Goal: Task Accomplishment & Management: Complete application form

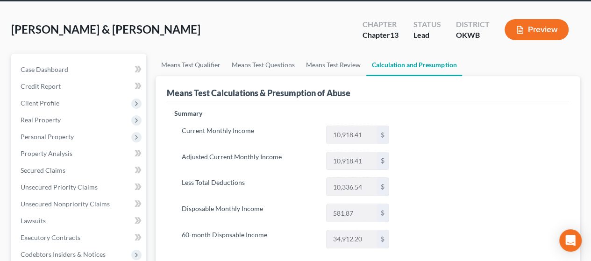
scroll to position [39, 0]
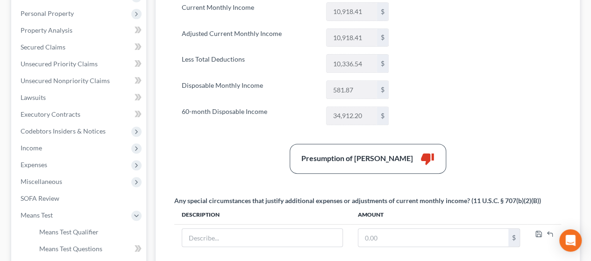
scroll to position [189, 0]
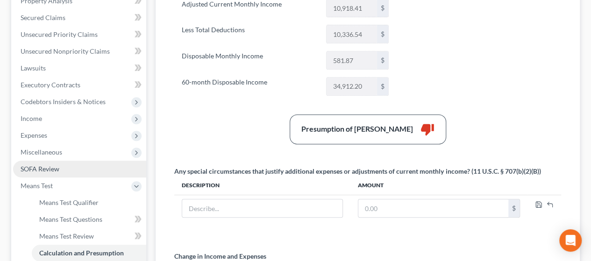
click at [32, 170] on span "SOFA Review" at bounding box center [40, 169] width 39 height 8
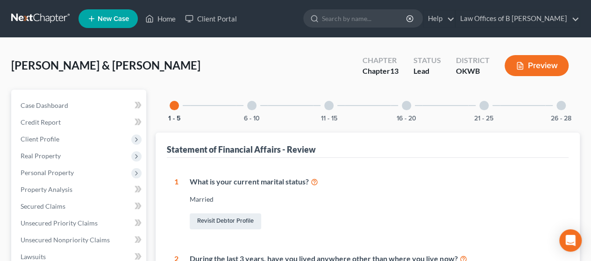
click at [485, 104] on div at bounding box center [484, 105] width 9 height 9
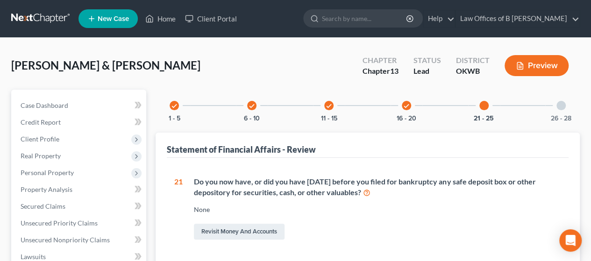
click at [560, 107] on div at bounding box center [561, 105] width 9 height 9
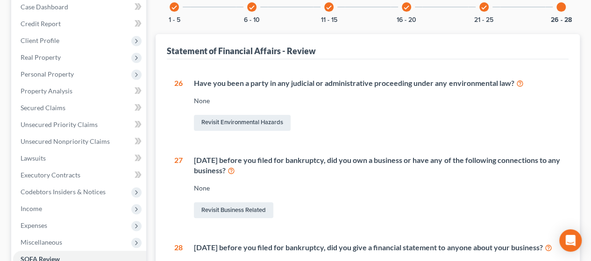
scroll to position [106, 0]
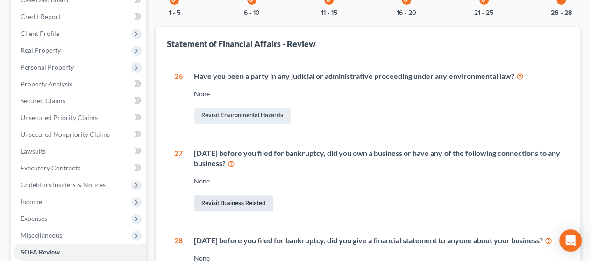
click at [238, 202] on link "Revisit Business Related" at bounding box center [233, 203] width 79 height 16
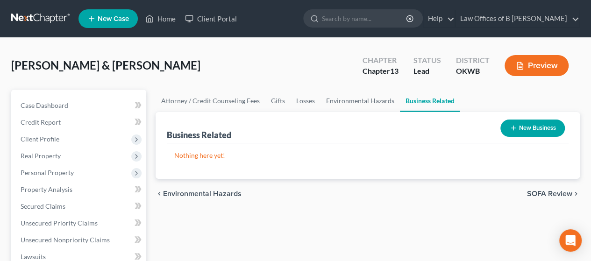
click at [508, 131] on button "New Business" at bounding box center [533, 128] width 64 height 17
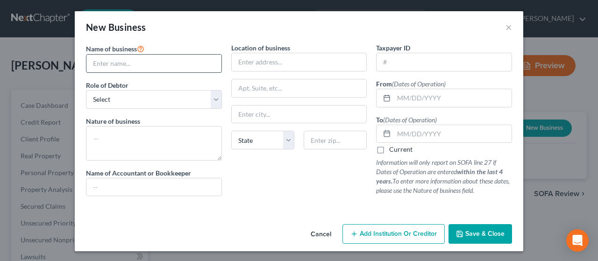
click at [208, 68] on input "text" at bounding box center [153, 64] width 135 height 18
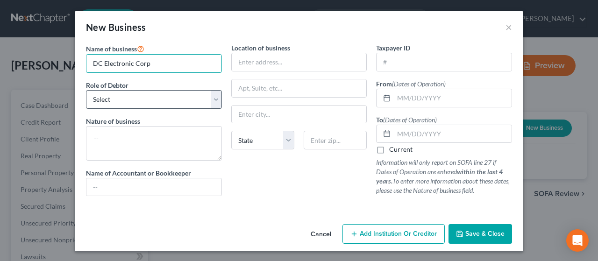
type input "DC Electronic Corp"
click at [187, 96] on select "Select A member of a limited liability company (LLC) or limited liability partn…" at bounding box center [154, 99] width 136 height 19
select select "officer"
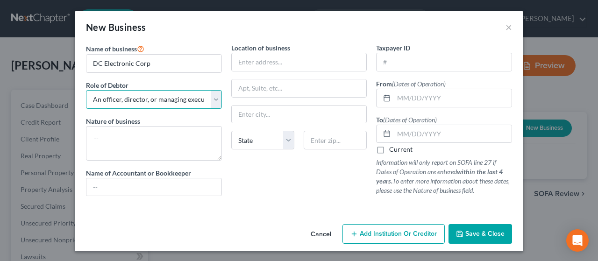
click at [86, 90] on select "Select A member of a limited liability company (LLC) or limited liability partn…" at bounding box center [154, 99] width 136 height 19
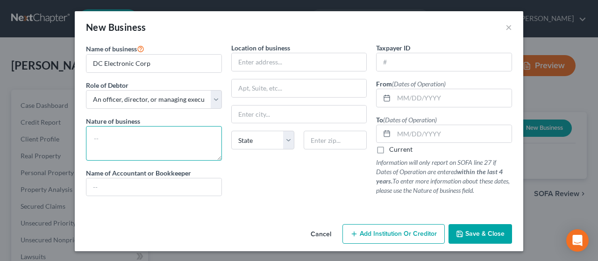
click at [165, 138] on textarea at bounding box center [154, 143] width 136 height 35
type textarea "consulting"
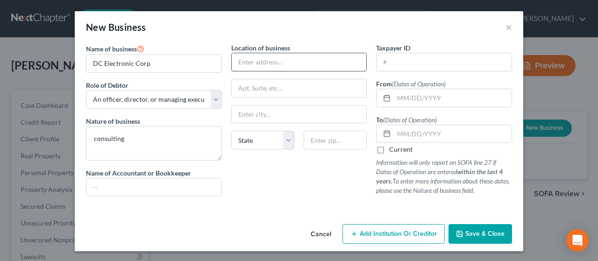
click at [266, 61] on input "text" at bounding box center [299, 62] width 135 height 18
paste input "[STREET_ADDRESS]"
type input "[STREET_ADDRESS]"
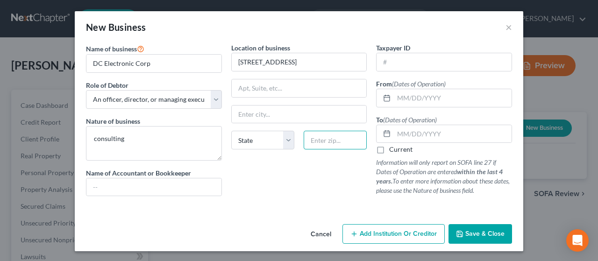
click at [321, 142] on input "text" at bounding box center [335, 140] width 63 height 19
type input "73169"
click at [305, 201] on div "Location of business [STREET_ADDRESS][GEOGRAPHIC_DATA][US_STATE] AZ [GEOGRAPHIC…" at bounding box center [299, 123] width 145 height 161
type input "[US_STATE][GEOGRAPHIC_DATA]"
select select "37"
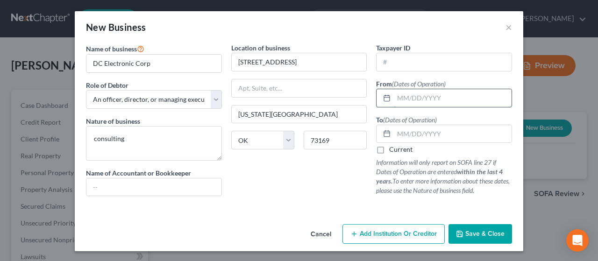
click at [411, 101] on input "text" at bounding box center [453, 98] width 118 height 18
type input "[DATE]"
click at [389, 151] on label "Current" at bounding box center [400, 149] width 23 height 9
click at [393, 151] on input "Current" at bounding box center [396, 148] width 6 height 6
checkbox input "true"
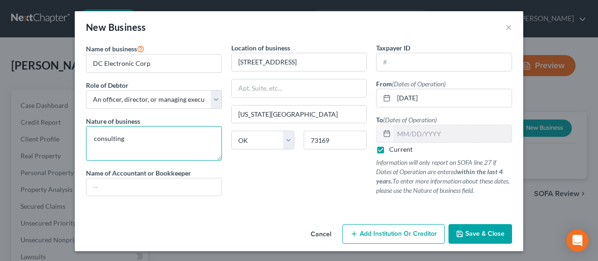
click at [136, 148] on textarea "consulting" at bounding box center [154, 143] width 136 height 35
type textarea "consulting-inactive- OTC suspension"
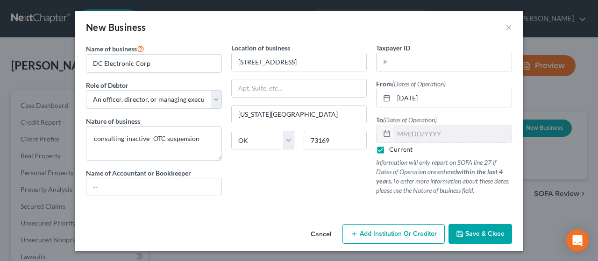
click at [467, 237] on span "Save & Close" at bounding box center [485, 234] width 39 height 8
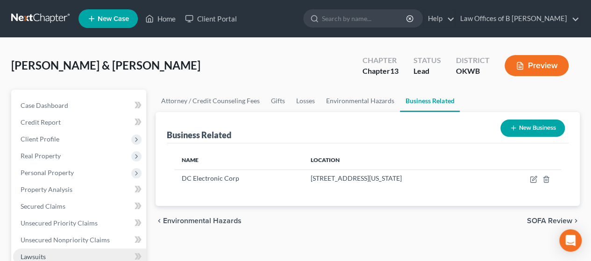
click at [119, 258] on link "Lawsuits" at bounding box center [79, 257] width 133 height 17
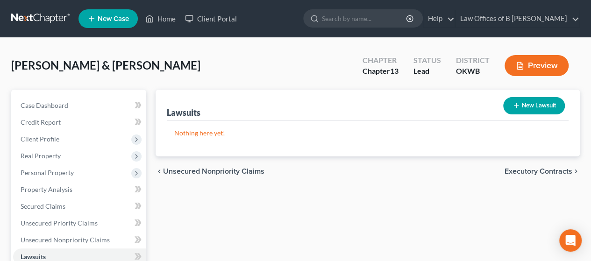
click at [521, 103] on button "New Lawsuit" at bounding box center [534, 105] width 62 height 17
select select "0"
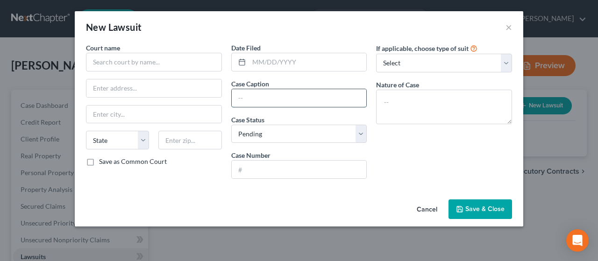
click at [278, 99] on input "text" at bounding box center [299, 98] width 135 height 18
paste input "American Express National Bank, Plaintiff, v. [PERSON_NAME], Defendant."
click at [300, 97] on input "American Express National Bank, Plaintiff, v. [PERSON_NAME]" at bounding box center [299, 98] width 135 height 18
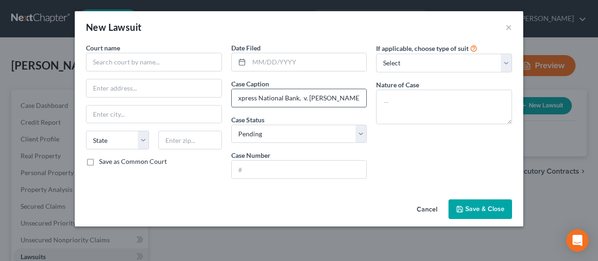
click at [307, 98] on input "American Express National Bank, v. [PERSON_NAME]" at bounding box center [299, 98] width 135 height 18
type input "American Express National Bank, v. [PERSON_NAME]"
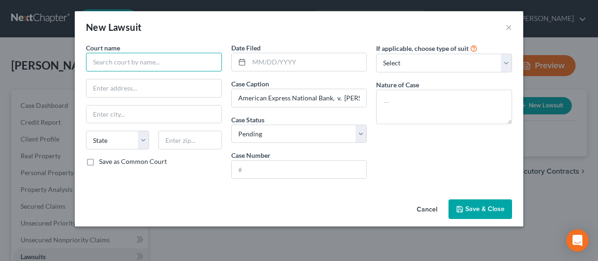
click at [174, 63] on input "text" at bounding box center [154, 62] width 136 height 19
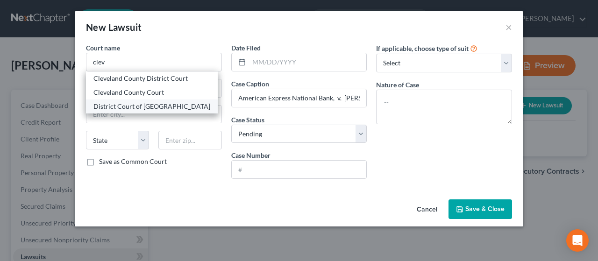
click at [146, 107] on div "District Court of [GEOGRAPHIC_DATA]" at bounding box center [151, 106] width 117 height 9
type input "District Court of [GEOGRAPHIC_DATA]"
type input "200 [PERSON_NAME]"
type input "[PERSON_NAME]"
select select "37"
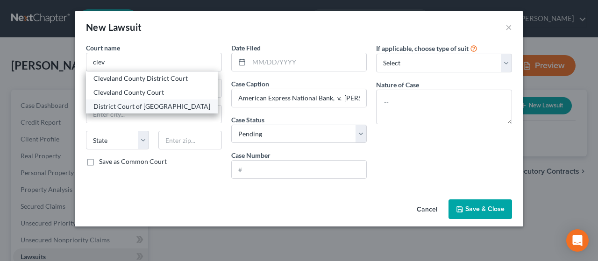
type input "73069"
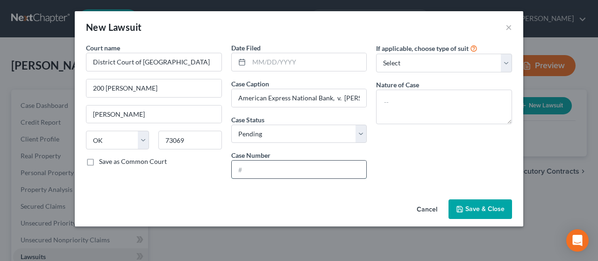
click at [271, 172] on input "text" at bounding box center [299, 170] width 135 height 18
paste input "CJ-2025-523"
type input "CJ-2025-523"
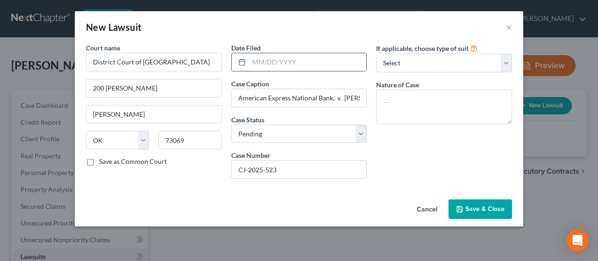
click at [288, 64] on input "text" at bounding box center [308, 62] width 118 height 18
paste input "[DATE]"
type input "[DATE]"
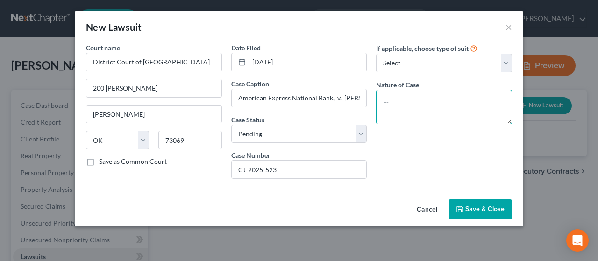
click at [399, 107] on textarea at bounding box center [444, 107] width 136 height 35
type textarea "debt collection"
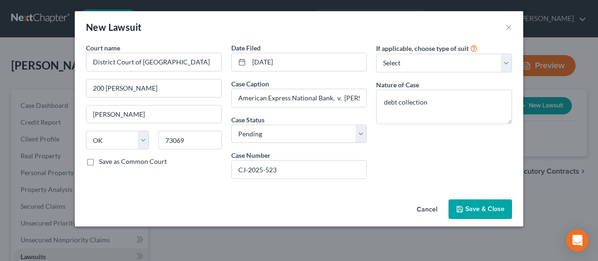
click at [473, 212] on span "Save & Close" at bounding box center [485, 209] width 39 height 8
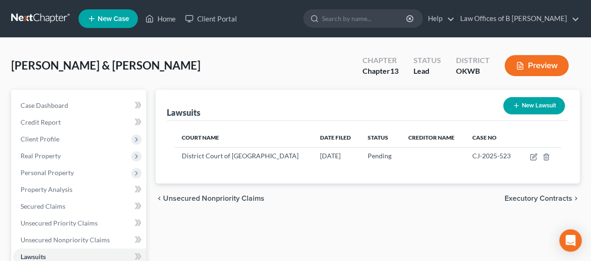
click at [532, 61] on button "Preview" at bounding box center [537, 65] width 64 height 21
click at [526, 64] on button "Preview" at bounding box center [537, 65] width 64 height 21
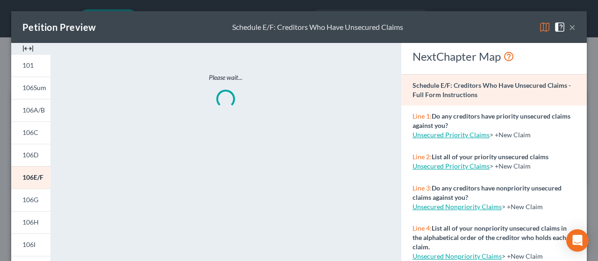
click at [539, 26] on img at bounding box center [544, 26] width 11 height 11
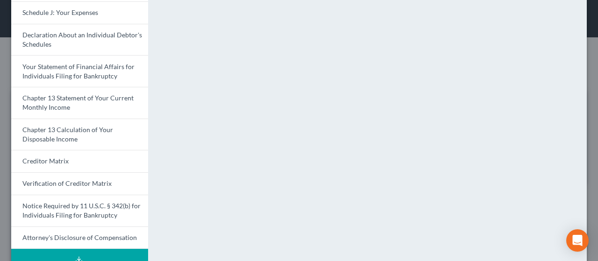
scroll to position [326, 0]
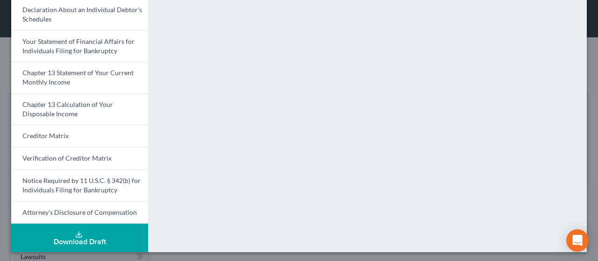
click at [58, 239] on div "Download Draft" at bounding box center [80, 241] width 122 height 7
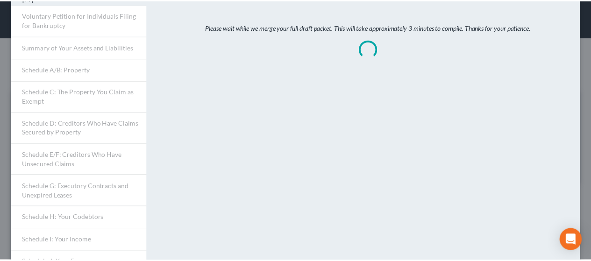
scroll to position [0, 0]
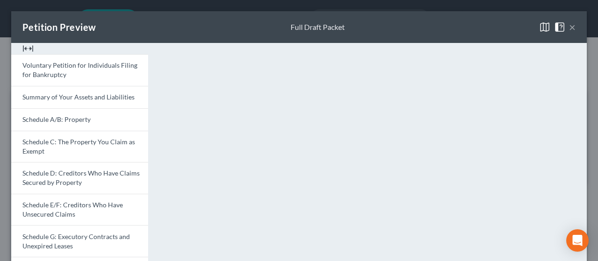
click at [569, 30] on button "×" at bounding box center [572, 26] width 7 height 11
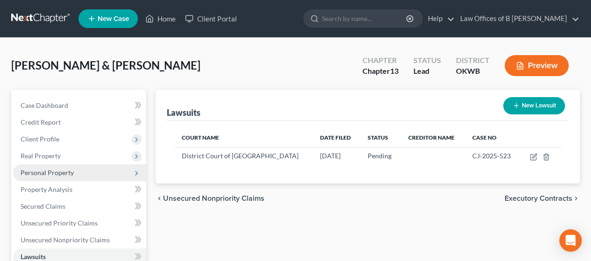
click at [51, 168] on span "Personal Property" at bounding box center [79, 173] width 133 height 17
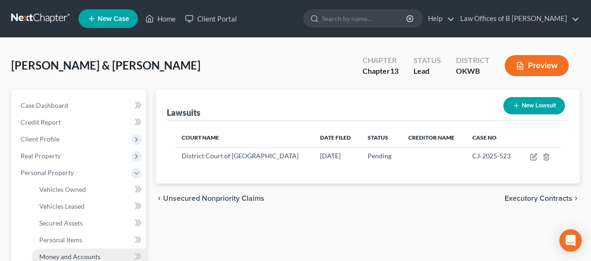
click at [72, 259] on span "Money and Accounts" at bounding box center [69, 257] width 61 height 8
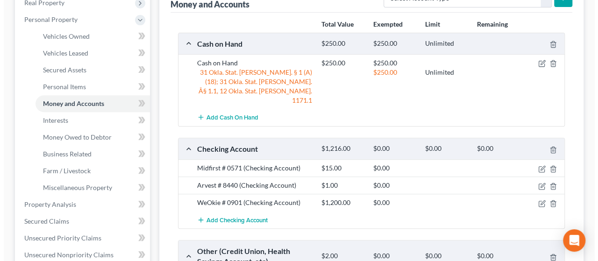
scroll to position [168, 0]
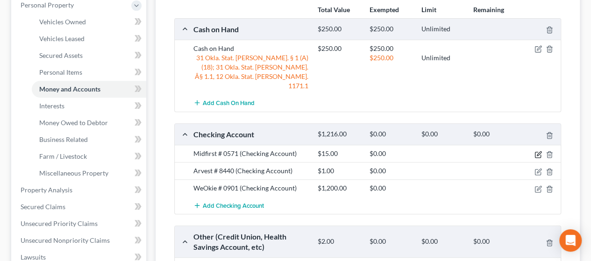
click at [536, 151] on icon "button" at bounding box center [538, 154] width 7 height 7
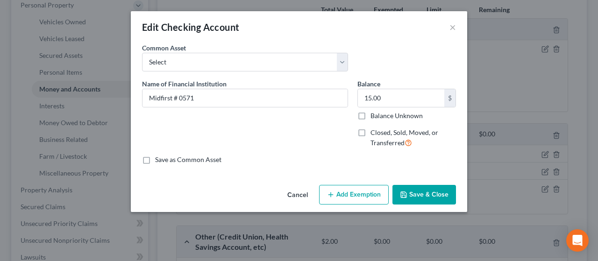
click at [350, 188] on button "Add Exemption" at bounding box center [354, 195] width 70 height 20
select select "2"
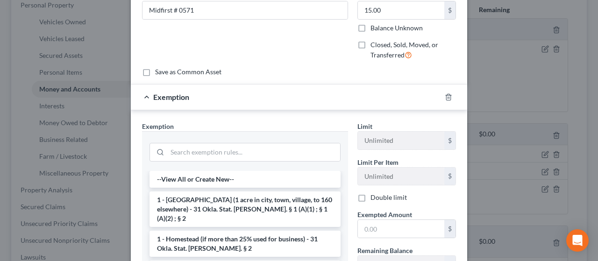
scroll to position [110, 0]
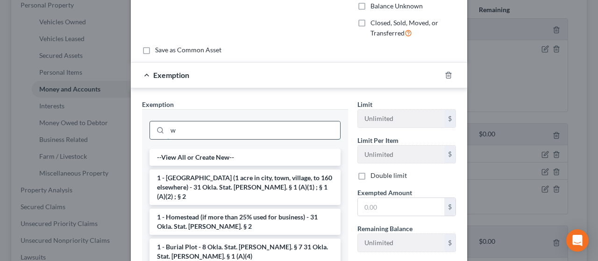
click at [277, 129] on input "w" at bounding box center [253, 131] width 173 height 18
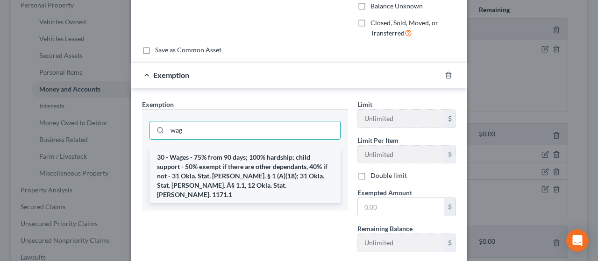
type input "wag"
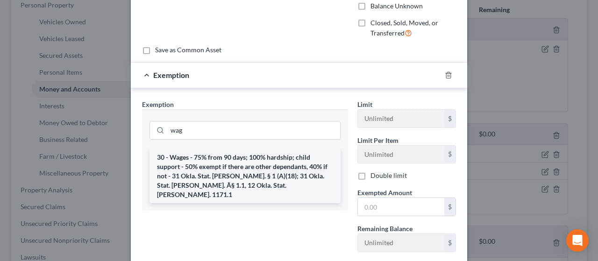
click at [247, 173] on li "30 - Wages - 75% from 90 days; 100% hardship; child support - 50% exempt if the…" at bounding box center [245, 176] width 191 height 54
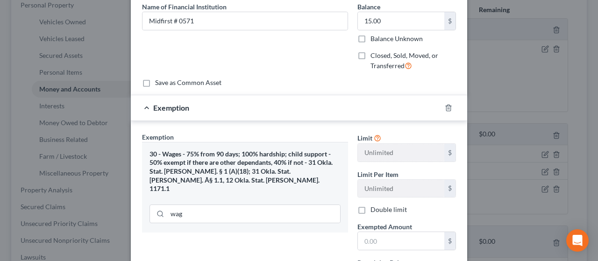
scroll to position [89, 0]
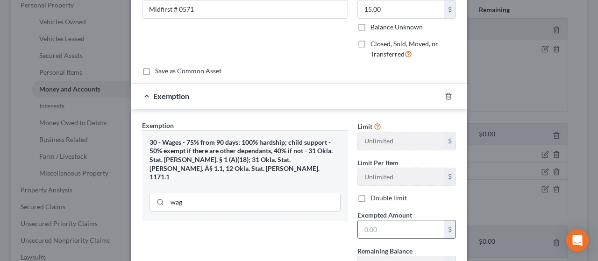
click at [403, 230] on input "text" at bounding box center [401, 230] width 86 height 18
type input "15"
click at [591, 203] on div "Edit Checking Account × An exemption set must first be selected from the Filing…" at bounding box center [299, 130] width 598 height 261
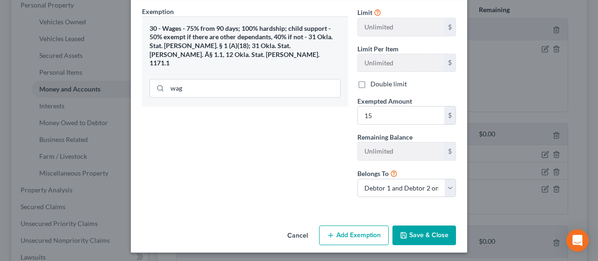
click at [400, 229] on button "Save & Close" at bounding box center [425, 236] width 64 height 20
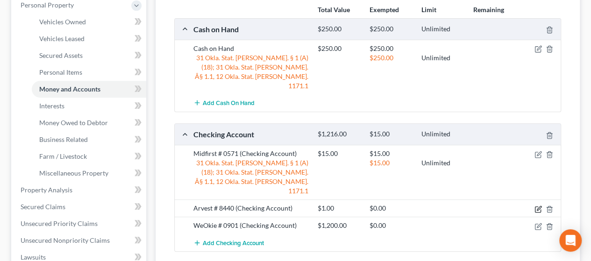
click at [537, 206] on icon "button" at bounding box center [538, 209] width 7 height 7
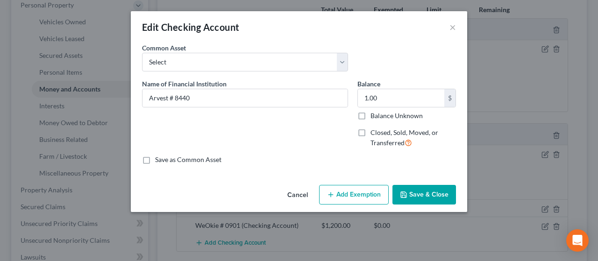
click at [331, 202] on button "Add Exemption" at bounding box center [354, 195] width 70 height 20
select select "2"
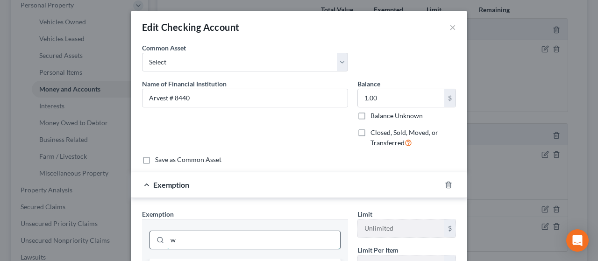
click at [279, 241] on input "w" at bounding box center [253, 240] width 173 height 18
type input "wage"
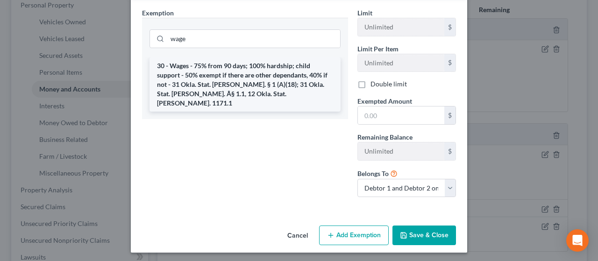
click at [250, 87] on li "30 - Wages - 75% from 90 days; 100% hardship; child support - 50% exempt if the…" at bounding box center [245, 84] width 191 height 54
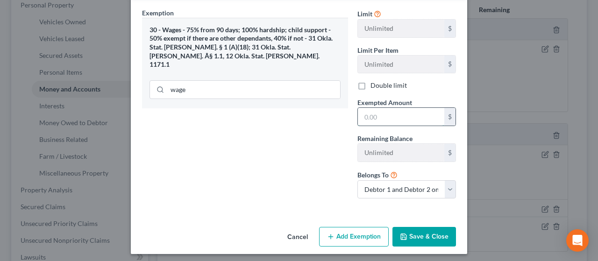
click at [394, 110] on input "text" at bounding box center [401, 117] width 86 height 18
type input "1"
click at [405, 236] on button "Save & Close" at bounding box center [425, 237] width 64 height 20
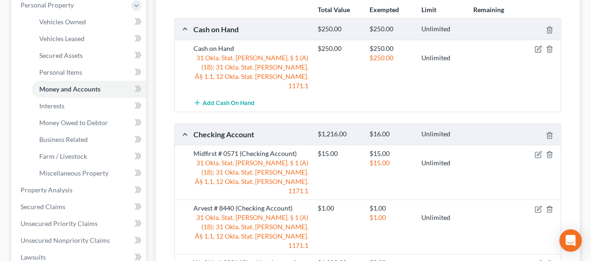
click at [539, 261] on icon "button" at bounding box center [539, 263] width 4 height 4
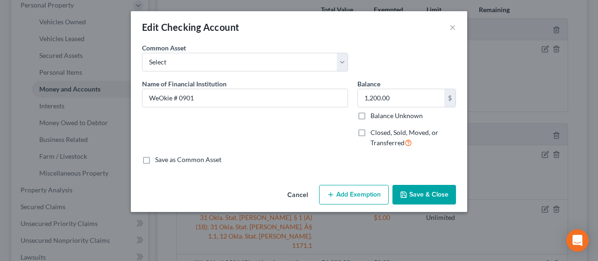
click at [345, 195] on button "Add Exemption" at bounding box center [354, 195] width 70 height 20
select select "2"
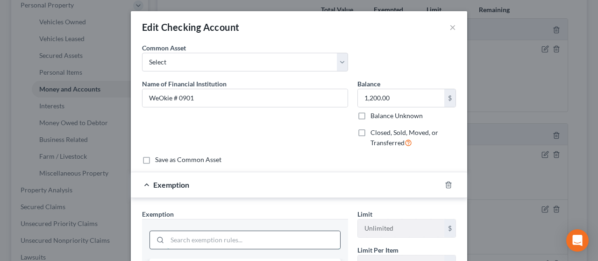
click at [265, 235] on input "search" at bounding box center [253, 240] width 173 height 18
type input "wages"
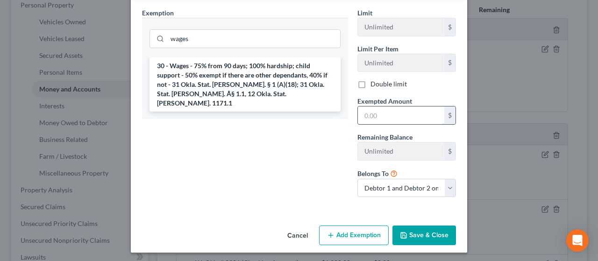
click at [405, 115] on input "text" at bounding box center [401, 116] width 86 height 18
type input "1,200"
click at [417, 233] on button "Save & Close" at bounding box center [425, 236] width 64 height 20
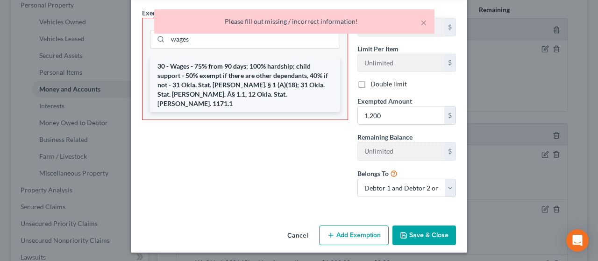
click at [234, 81] on li "30 - Wages - 75% from 90 days; 100% hardship; child support - 50% exempt if the…" at bounding box center [245, 85] width 190 height 54
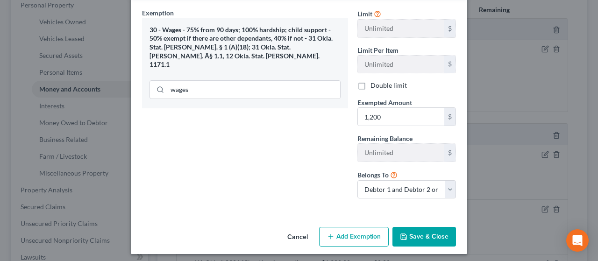
click at [425, 231] on button "Save & Close" at bounding box center [425, 237] width 64 height 20
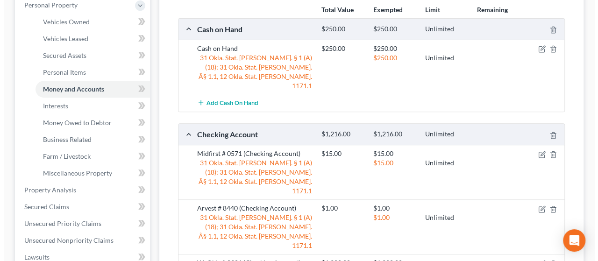
scroll to position [396, 0]
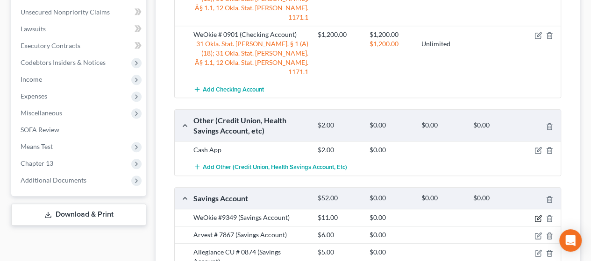
click at [537, 215] on icon "button" at bounding box center [538, 218] width 7 height 7
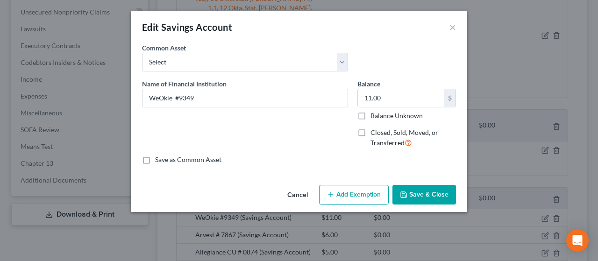
click at [348, 203] on button "Add Exemption" at bounding box center [354, 195] width 70 height 20
select select "2"
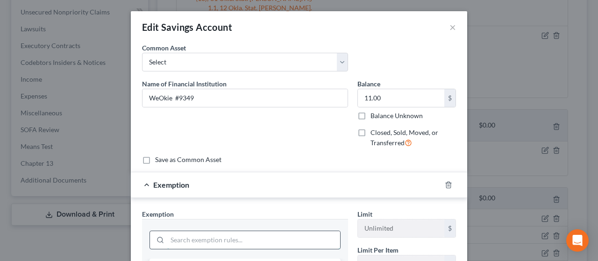
click at [252, 242] on input "search" at bounding box center [253, 240] width 173 height 18
type input "wage"
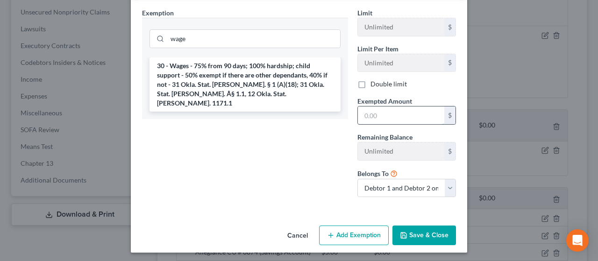
click at [392, 118] on input "text" at bounding box center [401, 116] width 86 height 18
type input "11"
click at [418, 236] on button "Save & Close" at bounding box center [425, 236] width 64 height 20
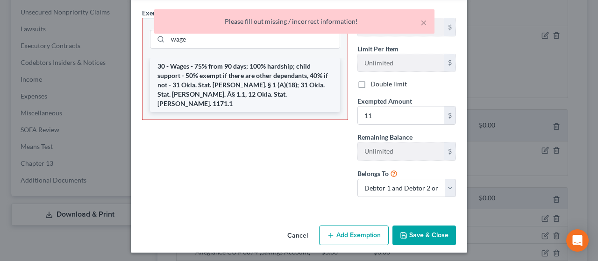
click at [309, 96] on li "30 - Wages - 75% from 90 days; 100% hardship; child support - 50% exempt if the…" at bounding box center [245, 85] width 190 height 54
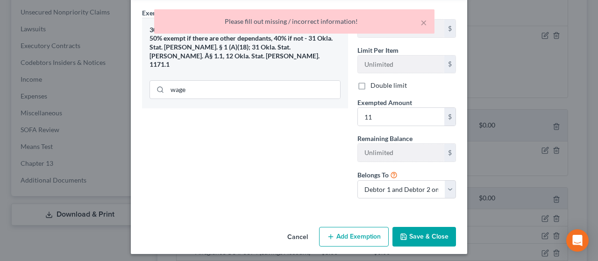
click at [439, 240] on button "Save & Close" at bounding box center [425, 237] width 64 height 20
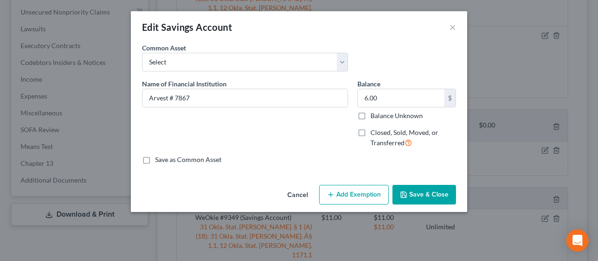
click at [349, 194] on button "Add Exemption" at bounding box center [354, 195] width 70 height 20
select select "2"
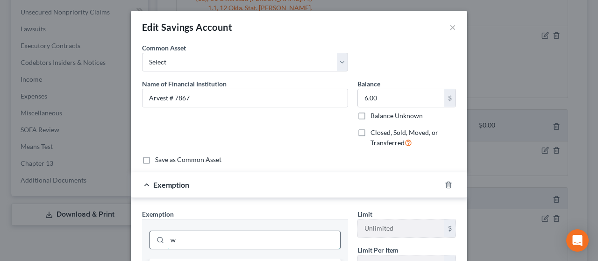
click at [212, 236] on input "w" at bounding box center [253, 240] width 173 height 18
type input "wages"
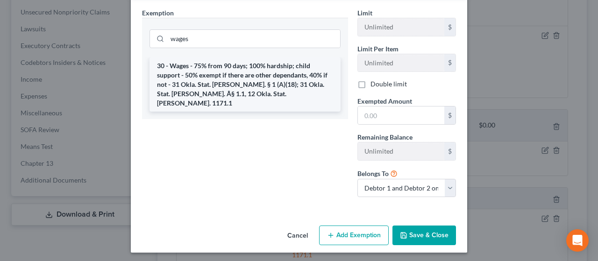
click at [228, 84] on li "30 - Wages - 75% from 90 days; 100% hardship; child support - 50% exempt if the…" at bounding box center [245, 84] width 191 height 54
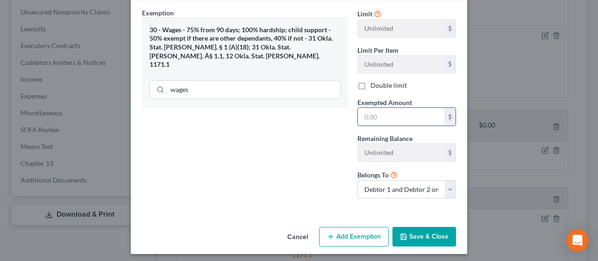
click at [386, 116] on input "text" at bounding box center [401, 117] width 86 height 18
type input "6"
click at [427, 237] on button "Save & Close" at bounding box center [425, 237] width 64 height 20
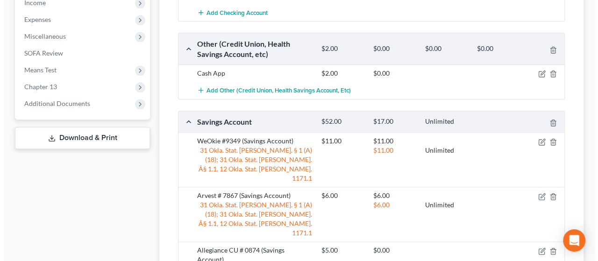
scroll to position [497, 0]
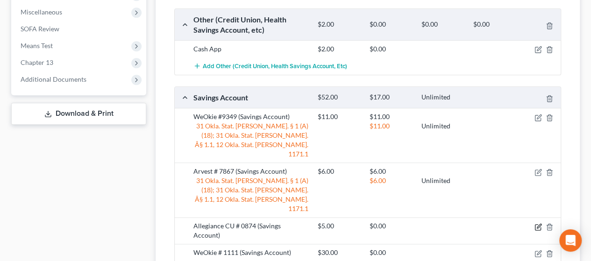
click at [537, 223] on icon "button" at bounding box center [538, 226] width 7 height 7
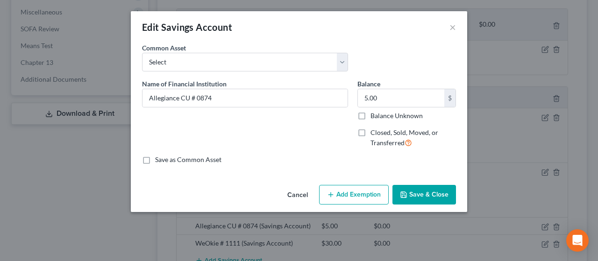
click at [349, 199] on button "Add Exemption" at bounding box center [354, 195] width 70 height 20
select select "2"
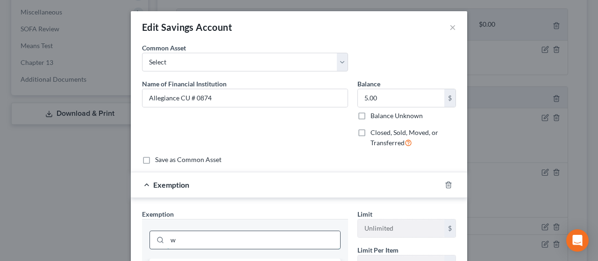
click at [225, 246] on input "w" at bounding box center [253, 240] width 173 height 18
type input "wages"
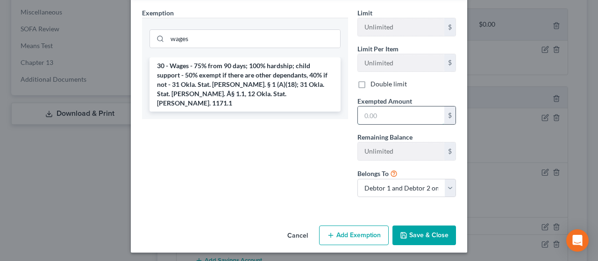
click at [373, 115] on input "text" at bounding box center [401, 116] width 86 height 18
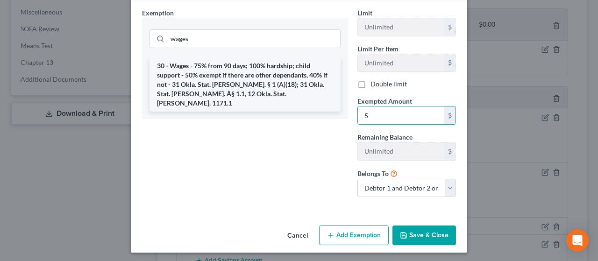
type input "5"
click at [286, 85] on li "30 - Wages - 75% from 90 days; 100% hardship; child support - 50% exempt if the…" at bounding box center [245, 84] width 191 height 54
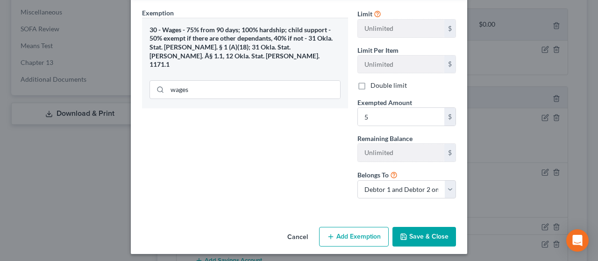
click at [430, 241] on button "Save & Close" at bounding box center [425, 237] width 64 height 20
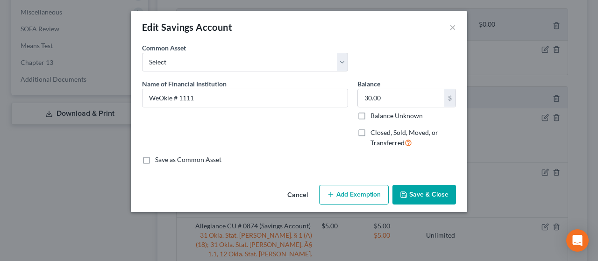
click at [354, 197] on button "Add Exemption" at bounding box center [354, 195] width 70 height 20
select select "2"
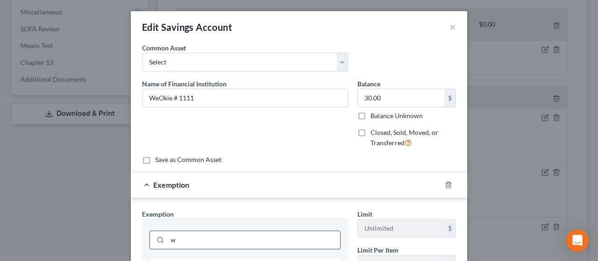
click at [303, 235] on input "w" at bounding box center [253, 240] width 173 height 18
type input "wages"
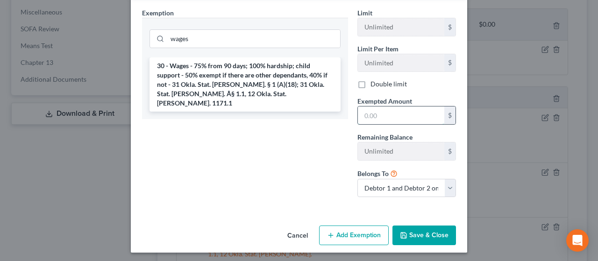
click at [376, 113] on input "text" at bounding box center [401, 116] width 86 height 18
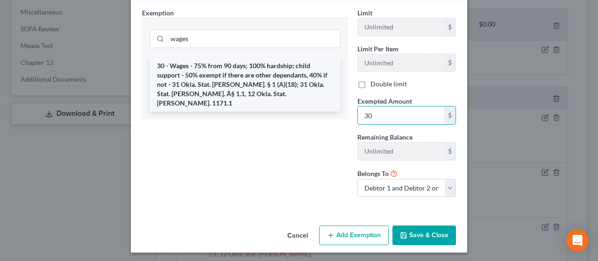
type input "30"
click at [236, 72] on li "30 - Wages - 75% from 90 days; 100% hardship; child support - 50% exempt if the…" at bounding box center [245, 84] width 191 height 54
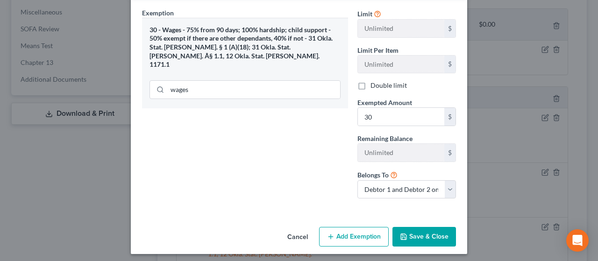
click at [418, 230] on button "Save & Close" at bounding box center [425, 237] width 64 height 20
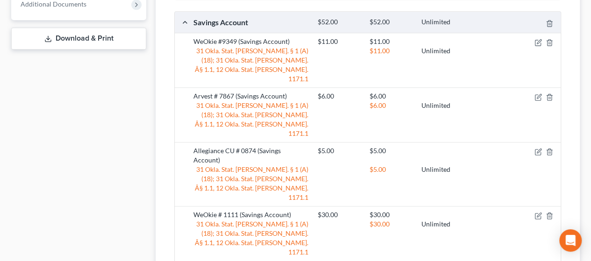
scroll to position [590, 0]
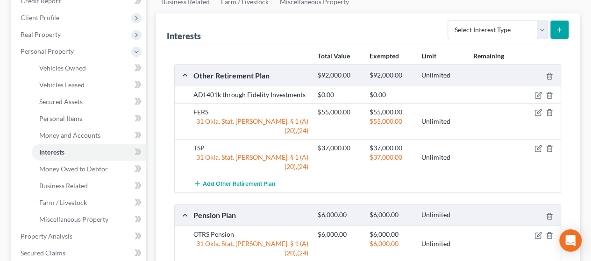
scroll to position [121, 0]
click at [537, 115] on icon "button" at bounding box center [538, 114] width 6 height 6
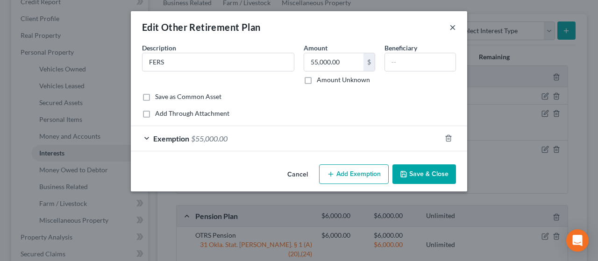
click at [452, 28] on button "×" at bounding box center [453, 26] width 7 height 11
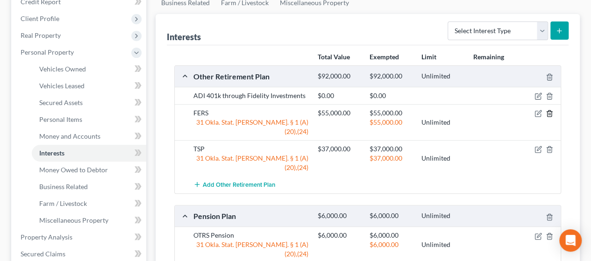
click at [548, 114] on icon "button" at bounding box center [549, 113] width 7 height 7
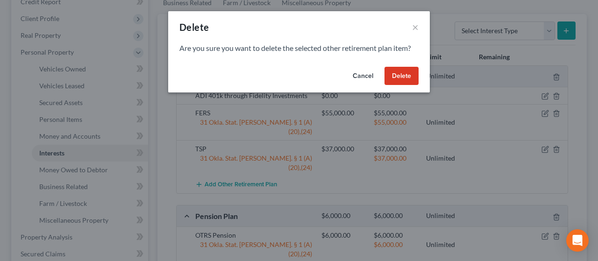
click at [402, 81] on button "Delete" at bounding box center [402, 76] width 34 height 19
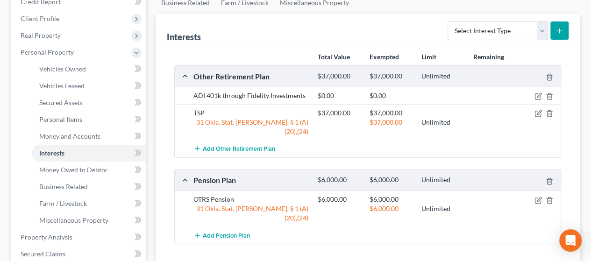
drag, startPoint x: 521, startPoint y: 152, endPoint x: 525, endPoint y: 137, distance: 15.9
click at [521, 152] on div "Other Retirement Plan $37,000.00 $37,000.00 Unlimited ADI 401k through Fidelity…" at bounding box center [367, 154] width 387 height 179
click at [542, 30] on select "Select Interest Type 401K Annuity Bond Education IRA Government Bond Government…" at bounding box center [498, 30] width 100 height 19
click at [449, 21] on select "Select Interest Type 401K Annuity Bond Education IRA Government Bond Government…" at bounding box center [498, 30] width 100 height 19
click at [560, 31] on icon "submit" at bounding box center [559, 30] width 7 height 7
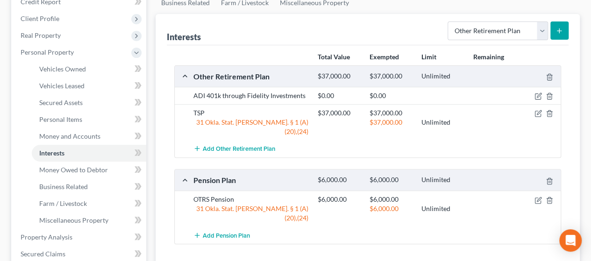
click at [560, 31] on icon "submit" at bounding box center [559, 30] width 7 height 7
click at [544, 29] on select "Select Interest Type 401K Annuity Bond Education IRA Government Bond Government…" at bounding box center [498, 30] width 100 height 19
select select "government_pension_plan"
click at [449, 21] on select "Select Interest Type 401K Annuity Bond Education IRA Government Bond Government…" at bounding box center [498, 30] width 100 height 19
click at [560, 28] on icon "submit" at bounding box center [559, 30] width 7 height 7
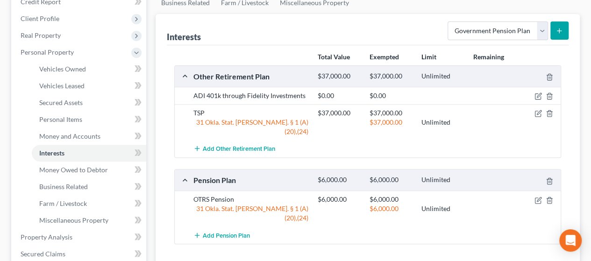
click at [560, 28] on icon "submit" at bounding box center [559, 30] width 7 height 7
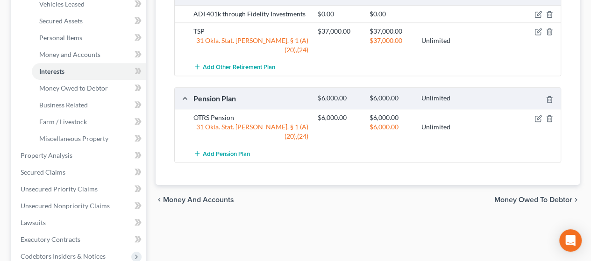
scroll to position [217, 0]
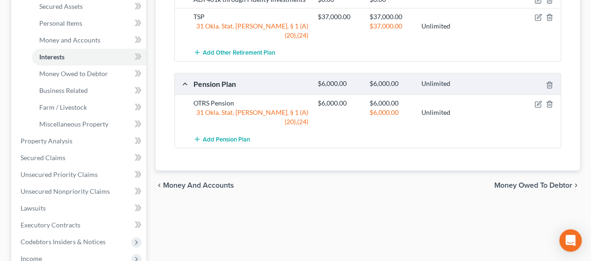
click at [543, 182] on span "Money Owed to Debtor" at bounding box center [533, 185] width 78 height 7
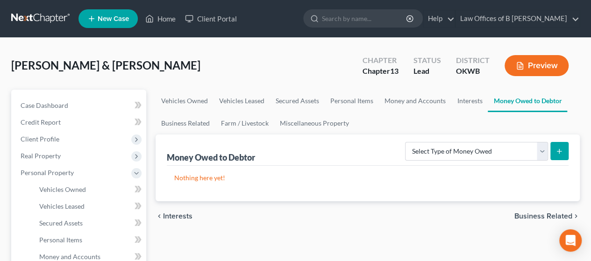
click at [559, 148] on icon "submit" at bounding box center [559, 151] width 7 height 7
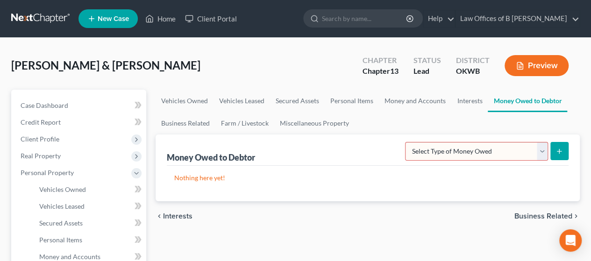
click at [178, 220] on div "chevron_left Interests Business Related chevron_right" at bounding box center [368, 216] width 424 height 30
click at [177, 216] on span "Interests" at bounding box center [177, 216] width 29 height 7
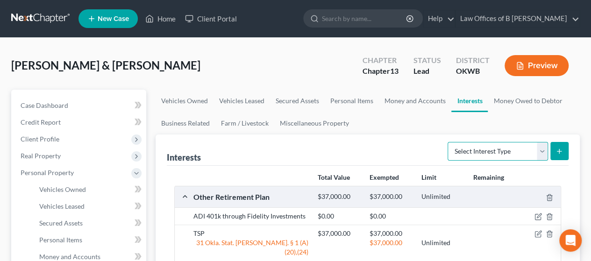
click at [541, 152] on select "Select Interest Type 401K Annuity Bond Education IRA Government Bond Government…" at bounding box center [498, 151] width 100 height 19
select select "government_pension_plan"
click at [449, 142] on select "Select Interest Type 401K Annuity Bond Education IRA Government Bond Government…" at bounding box center [498, 151] width 100 height 19
click at [559, 156] on button "submit" at bounding box center [560, 151] width 18 height 18
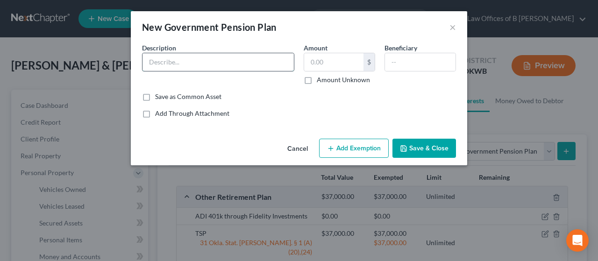
click at [268, 65] on input "text" at bounding box center [218, 62] width 151 height 18
paste input "55,000.00"
drag, startPoint x: 238, startPoint y: 62, endPoint x: 95, endPoint y: 78, distance: 143.9
click at [95, 78] on div "New Government Pension Plan × An exemption set must first be selected from the …" at bounding box center [299, 130] width 598 height 261
type input "FERS"
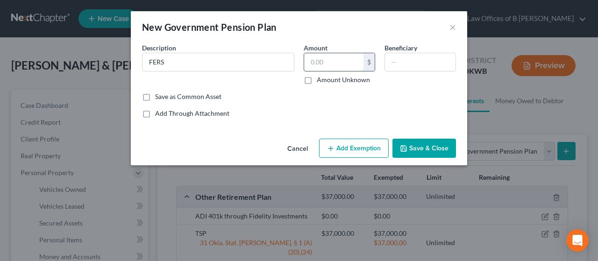
click at [330, 58] on input "text" at bounding box center [333, 62] width 59 height 18
paste input "55,000.00"
type input "55,000.00"
click at [359, 146] on button "Add Exemption" at bounding box center [354, 149] width 70 height 20
select select "2"
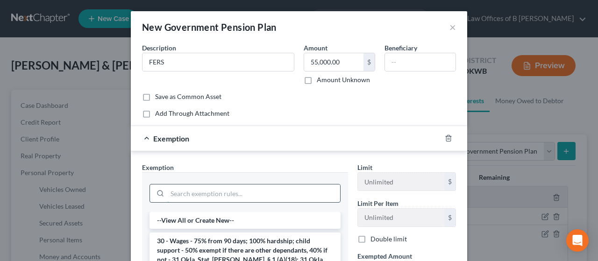
click at [290, 188] on input "search" at bounding box center [253, 194] width 173 height 18
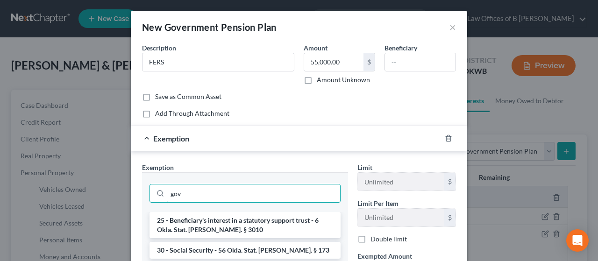
type input "gov"
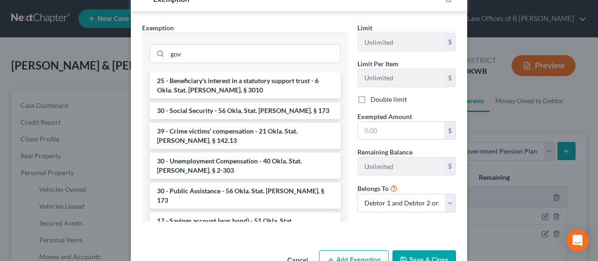
scroll to position [165, 0]
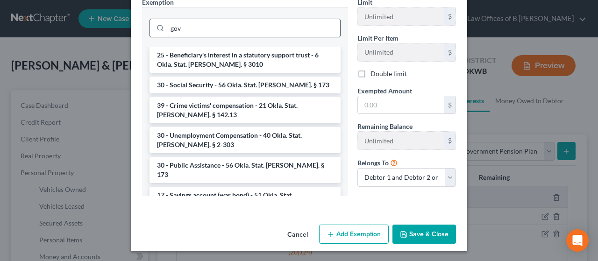
click at [261, 24] on input "gov" at bounding box center [253, 28] width 173 height 18
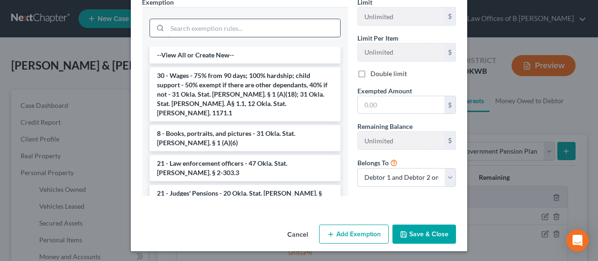
click at [261, 24] on input "search" at bounding box center [253, 28] width 173 height 18
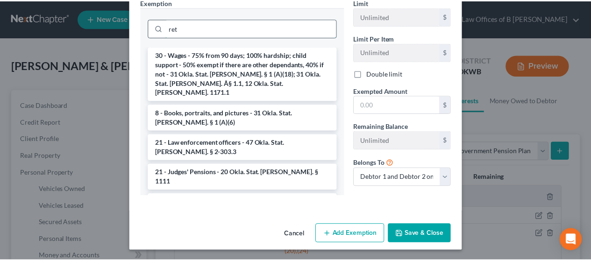
scroll to position [155, 0]
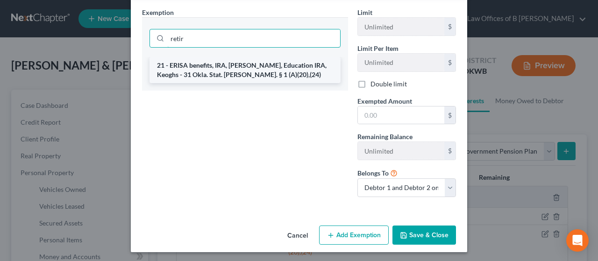
type input "retir"
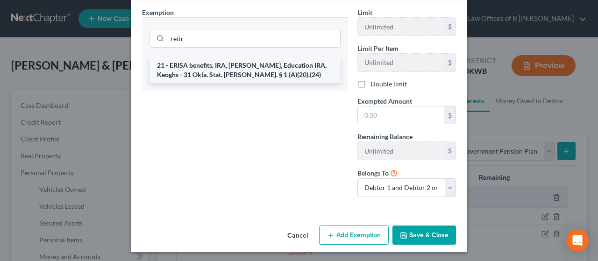
click at [244, 72] on li "21 - ERISA benefits, IRA, [PERSON_NAME], Education IRA, Keoghs - 31 Okla. Stat.…" at bounding box center [245, 70] width 191 height 26
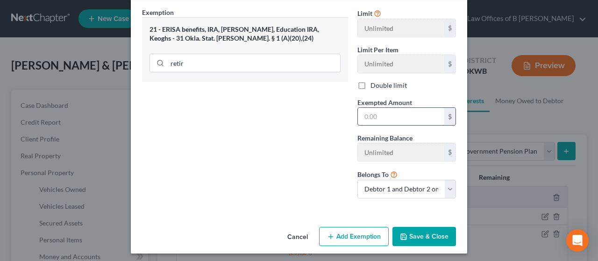
click at [379, 114] on input "text" at bounding box center [401, 117] width 86 height 18
paste input "55,000.00"
type input "55,000.00"
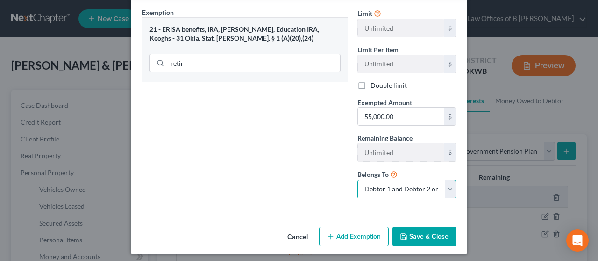
click at [406, 191] on select "Debtor 1 only Debtor 2 only Debtor 1 and Debtor 2 only" at bounding box center [407, 189] width 99 height 19
select select "0"
click at [358, 180] on select "Debtor 1 only Debtor 2 only Debtor 1 and Debtor 2 only" at bounding box center [407, 189] width 99 height 19
click at [404, 227] on button "Save & Close" at bounding box center [425, 237] width 64 height 20
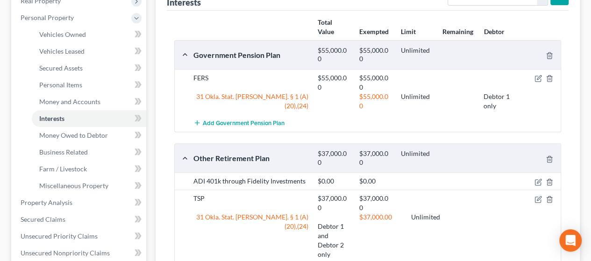
scroll to position [158, 0]
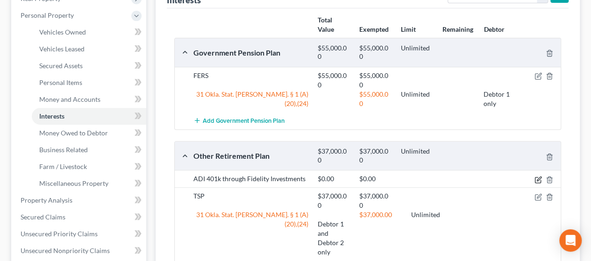
click at [537, 179] on icon "button" at bounding box center [538, 179] width 7 height 7
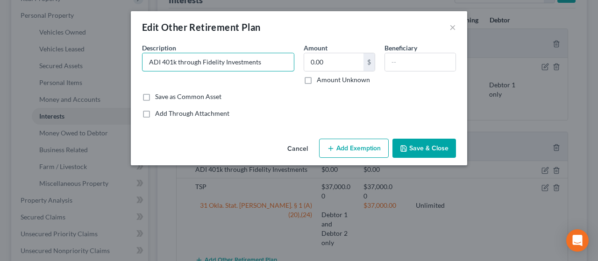
drag, startPoint x: 274, startPoint y: 64, endPoint x: 67, endPoint y: 76, distance: 207.4
click at [67, 76] on div "Edit Other Retirement Plan × An exemption set must first be selected from the F…" at bounding box center [299, 130] width 598 height 261
click at [409, 147] on button "Save & Close" at bounding box center [425, 149] width 64 height 20
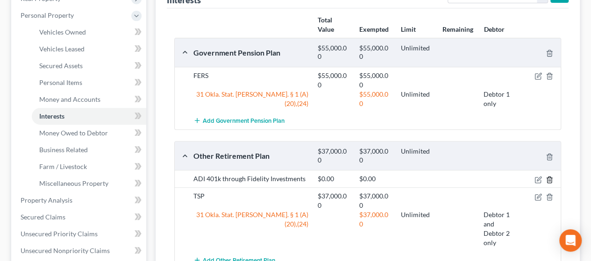
click at [552, 178] on icon "button" at bounding box center [549, 180] width 4 height 6
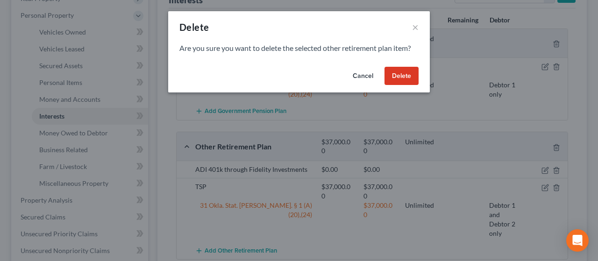
click at [400, 75] on button "Delete" at bounding box center [402, 76] width 34 height 19
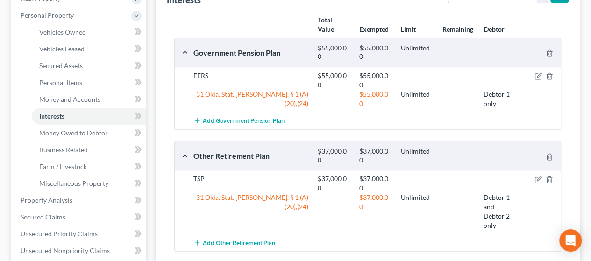
scroll to position [0, 0]
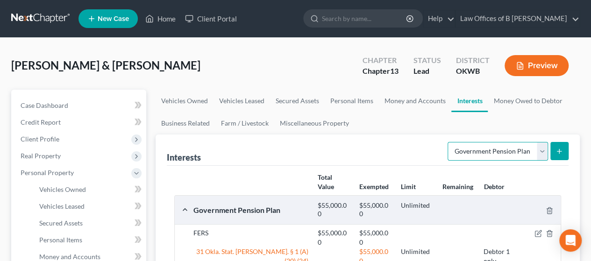
click at [543, 154] on select "Select Interest Type 401K Annuity Bond Education IRA Government Bond Government…" at bounding box center [498, 151] width 100 height 19
select select "401k"
click at [449, 142] on select "Select Interest Type 401K Annuity Bond Education IRA Government Bond Government…" at bounding box center [498, 151] width 100 height 19
click at [553, 151] on button "submit" at bounding box center [560, 151] width 18 height 18
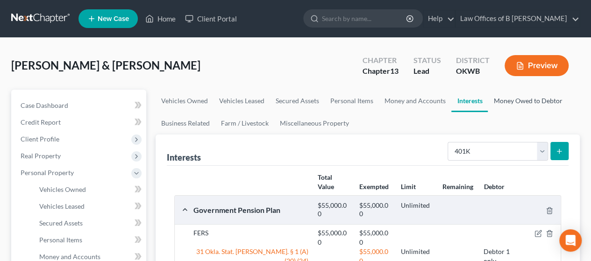
click at [525, 104] on link "Money Owed to Debtor" at bounding box center [528, 101] width 80 height 22
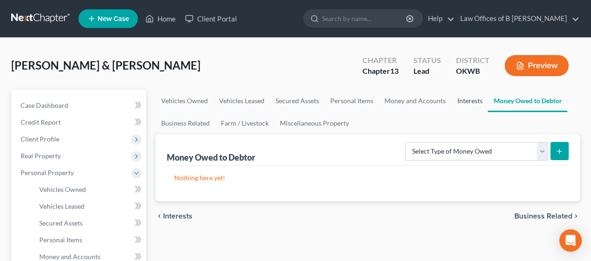
click at [460, 104] on link "Interests" at bounding box center [469, 101] width 36 height 22
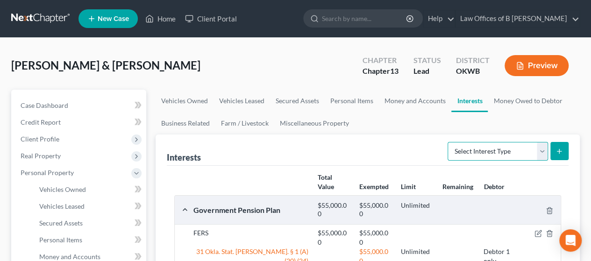
click at [539, 158] on select "Select Interest Type 401K Annuity Bond Education IRA Government Bond Government…" at bounding box center [498, 151] width 100 height 19
select select "401k"
click at [449, 142] on select "Select Interest Type 401K Annuity Bond Education IRA Government Bond Government…" at bounding box center [498, 151] width 100 height 19
click at [564, 156] on button "submit" at bounding box center [560, 151] width 18 height 18
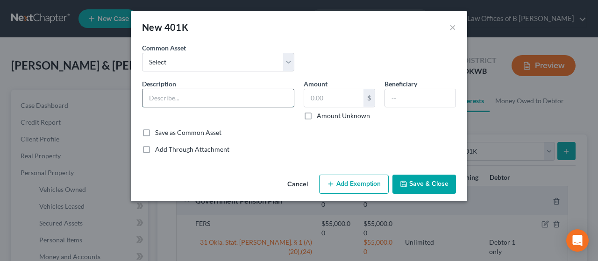
click at [192, 96] on input "text" at bounding box center [218, 98] width 151 height 18
paste input "ADI 401k through Fidelity Investments"
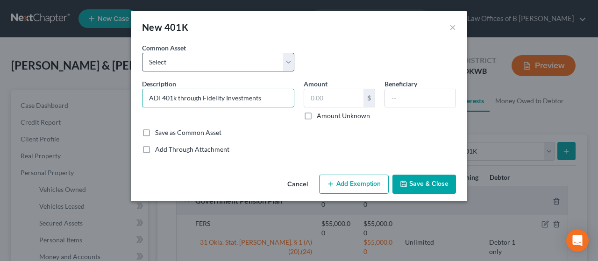
type input "ADI 401k through Fidelity Investments"
click at [225, 57] on select "Select Thrift Savings Plan Fidelity Investments Empower Retirement Capital Grou…" at bounding box center [218, 62] width 152 height 19
select select "1"
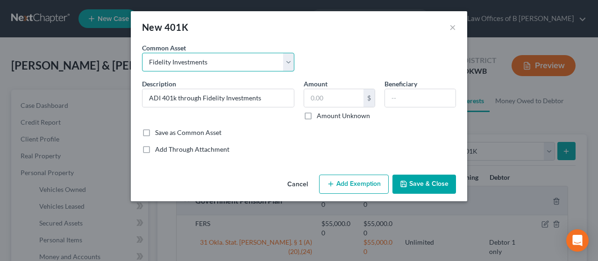
click at [142, 53] on select "Select Thrift Savings Plan Fidelity Investments Empower Retirement Capital Grou…" at bounding box center [218, 62] width 152 height 19
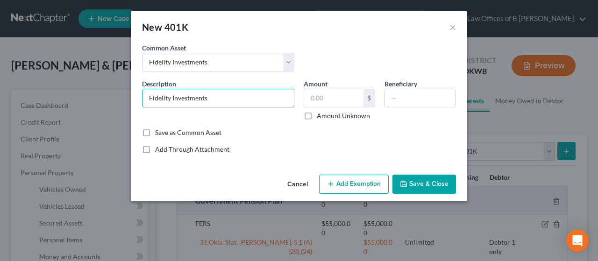
drag, startPoint x: 221, startPoint y: 99, endPoint x: 82, endPoint y: 107, distance: 138.6
click at [82, 107] on div "New 401K × An exemption set must first be selected from the Filing Information …" at bounding box center [299, 130] width 598 height 261
paste input "ADI 401k through"
drag, startPoint x: 177, startPoint y: 97, endPoint x: 276, endPoint y: 101, distance: 99.7
click at [276, 101] on input "ADI 401k through Fidelity Investments" at bounding box center [218, 98] width 151 height 18
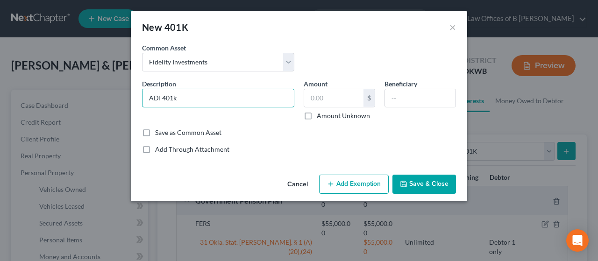
type input "ADI 401k"
click at [170, 115] on div "Description * ADI 401k" at bounding box center [218, 100] width 162 height 42
click at [414, 180] on button "Save & Close" at bounding box center [425, 185] width 64 height 20
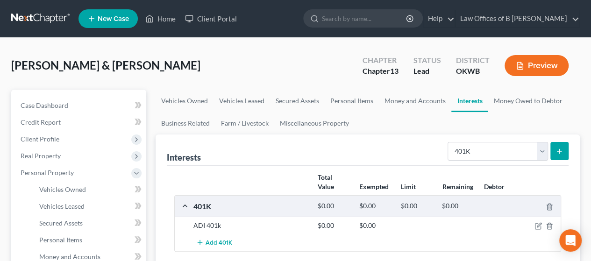
scroll to position [229, 0]
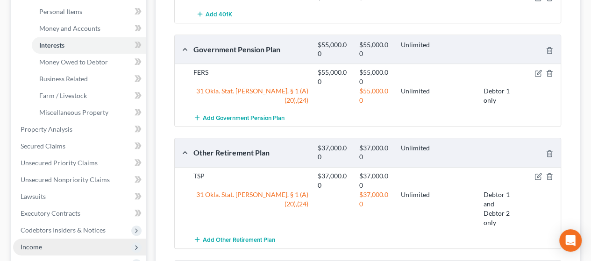
click at [69, 247] on span "Income" at bounding box center [79, 247] width 133 height 17
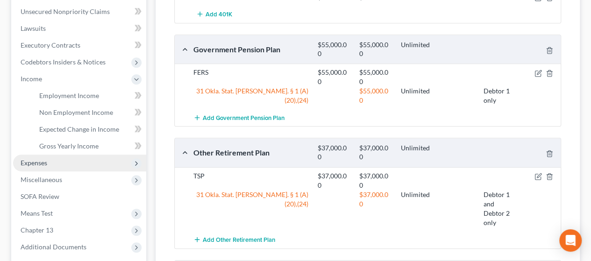
click at [90, 163] on span "Expenses" at bounding box center [79, 163] width 133 height 17
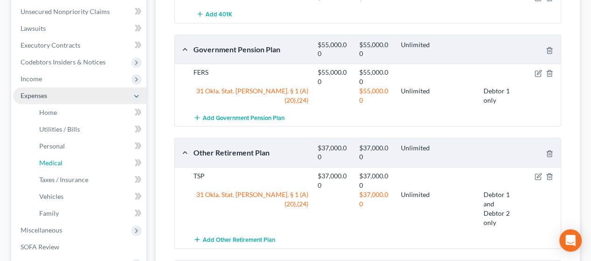
click at [90, 163] on link "Medical" at bounding box center [89, 163] width 115 height 17
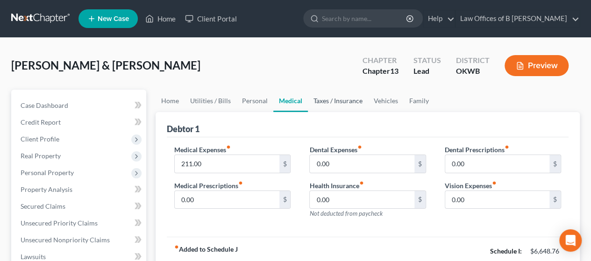
click at [338, 107] on link "Taxes / Insurance" at bounding box center [338, 101] width 60 height 22
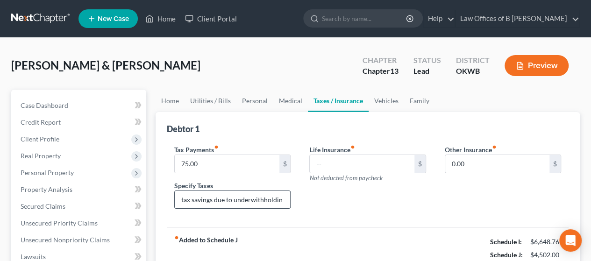
drag, startPoint x: 231, startPoint y: 201, endPoint x: 214, endPoint y: 201, distance: 17.3
click at [214, 201] on input "tax savings due to underwithholdin" at bounding box center [232, 200] width 115 height 18
click at [269, 201] on input "tax savings for underwithholdin" at bounding box center [232, 200] width 115 height 18
click at [272, 202] on input "tax savings for underwithholdin" at bounding box center [232, 200] width 115 height 18
type input "tax savings for underwithholding"
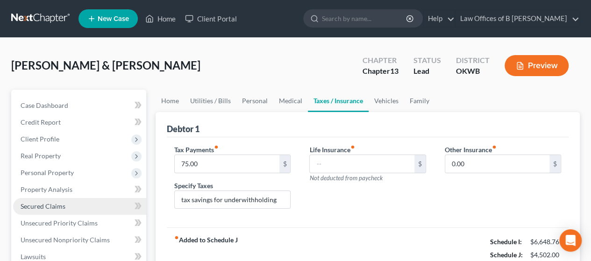
click at [79, 202] on link "Secured Claims" at bounding box center [79, 206] width 133 height 17
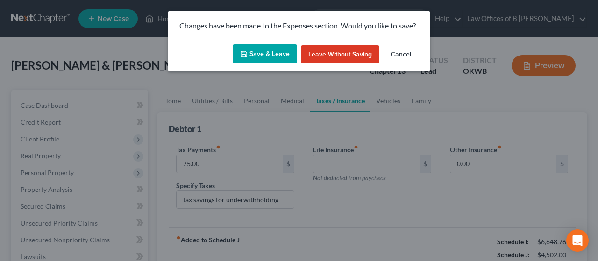
click at [271, 58] on button "Save & Leave" at bounding box center [265, 54] width 64 height 20
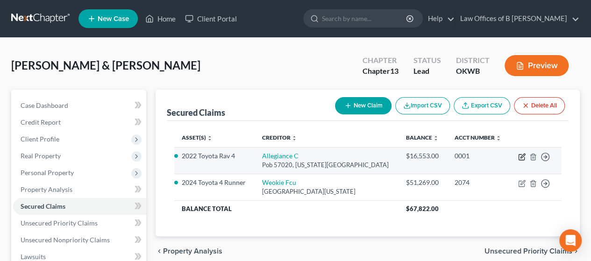
click at [522, 156] on icon "button" at bounding box center [523, 156] width 4 height 4
select select "37"
select select "0"
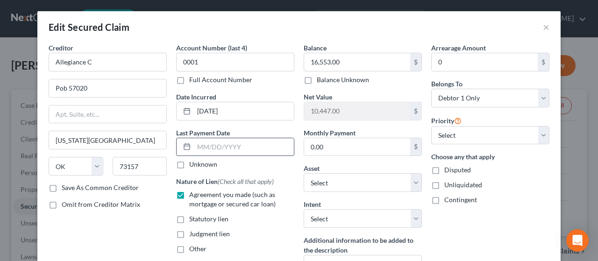
click at [194, 150] on input "text" at bounding box center [244, 147] width 100 height 18
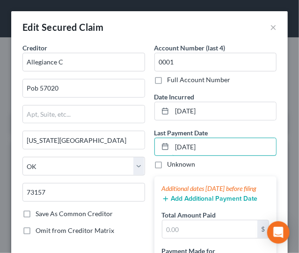
type input "[DATE]"
click at [181, 203] on button "Add Additional Payment Date" at bounding box center [210, 198] width 96 height 7
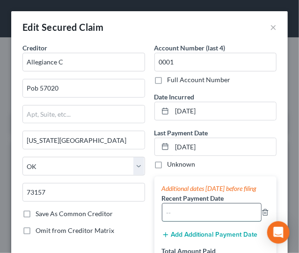
click at [177, 220] on input "text" at bounding box center [211, 213] width 99 height 18
type input "[DATE]"
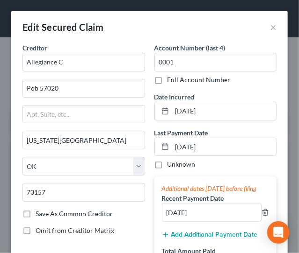
click at [186, 239] on button "Add Additional Payment Date" at bounding box center [210, 234] width 96 height 7
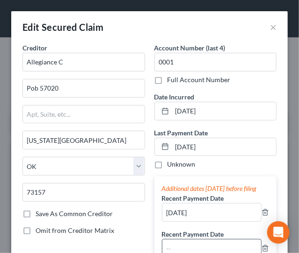
click at [186, 252] on input "text" at bounding box center [211, 249] width 99 height 18
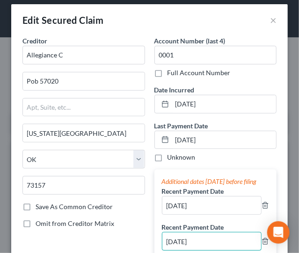
type input "[DATE]"
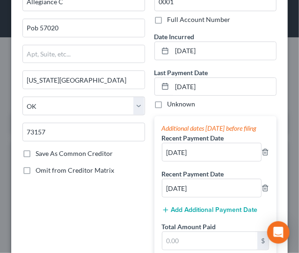
scroll to position [115, 0]
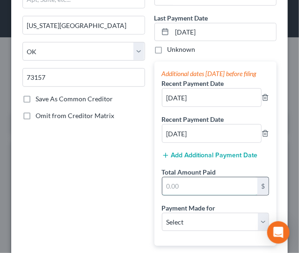
click at [194, 195] on input "text" at bounding box center [209, 187] width 95 height 18
type input "1,387.26"
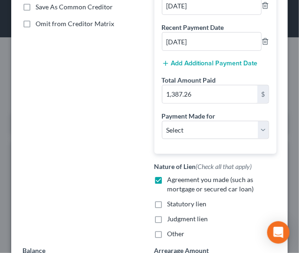
scroll to position [212, 0]
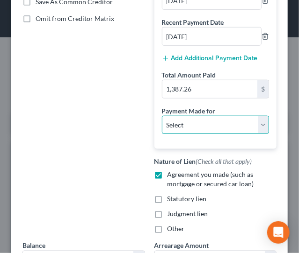
click at [238, 133] on select "Select Car Credit Card Loan Repayment Mortgage Other Suppliers Or Vendors" at bounding box center [215, 125] width 107 height 19
select select "0"
click at [162, 123] on select "Select Car Credit Card Loan Repayment Mortgage Other Suppliers Or Vendors" at bounding box center [215, 125] width 107 height 19
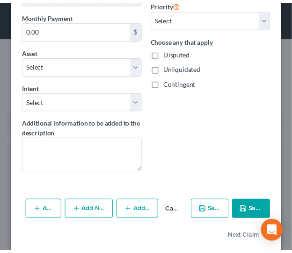
scroll to position [545, 0]
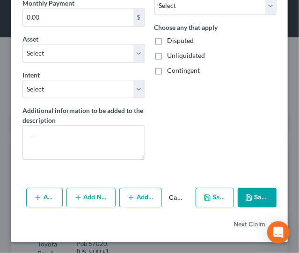
click at [251, 201] on button "Save & Close" at bounding box center [256, 198] width 39 height 20
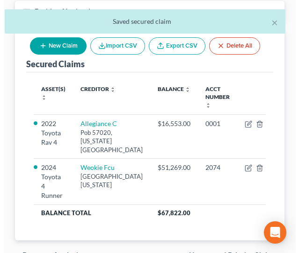
scroll to position [113, 0]
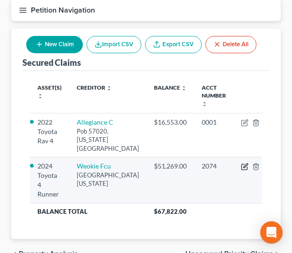
click at [241, 171] on icon "button" at bounding box center [244, 166] width 7 height 7
select select "37"
select select "13"
select select "2"
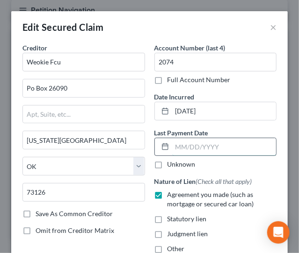
click at [179, 147] on input "text" at bounding box center [224, 147] width 104 height 18
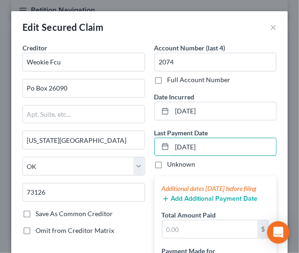
type input "[DATE]"
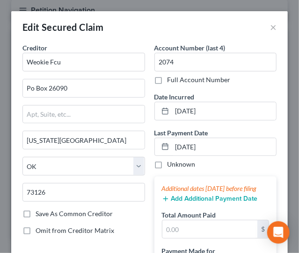
click at [181, 203] on button "Add Additional Payment Date" at bounding box center [210, 198] width 96 height 7
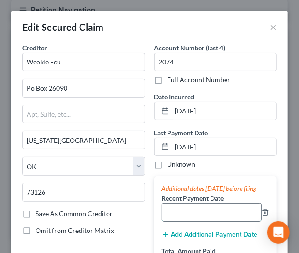
click at [180, 222] on input "text" at bounding box center [211, 213] width 99 height 18
type input "[DATE]"
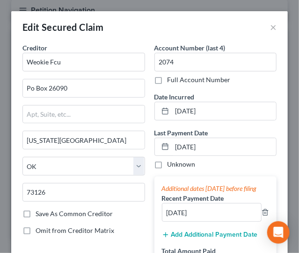
click at [183, 239] on button "Add Additional Payment Date" at bounding box center [210, 234] width 96 height 7
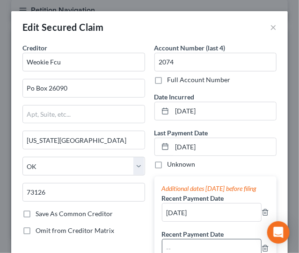
click at [183, 251] on input "text" at bounding box center [211, 249] width 99 height 18
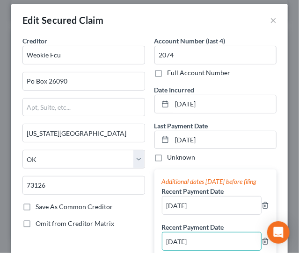
type input "[DATE]"
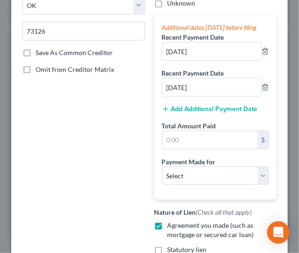
scroll to position [164, 0]
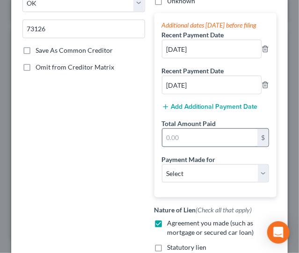
click at [207, 147] on input "text" at bounding box center [209, 138] width 95 height 18
type input "2,793"
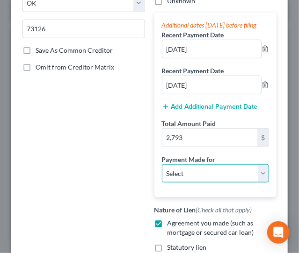
click at [201, 179] on select "Select Car Credit Card Loan Repayment Mortgage Other Suppliers Or Vendors" at bounding box center [215, 174] width 107 height 19
select select "0"
click at [162, 172] on select "Select Car Credit Card Loan Repayment Mortgage Other Suppliers Or Vendors" at bounding box center [215, 174] width 107 height 19
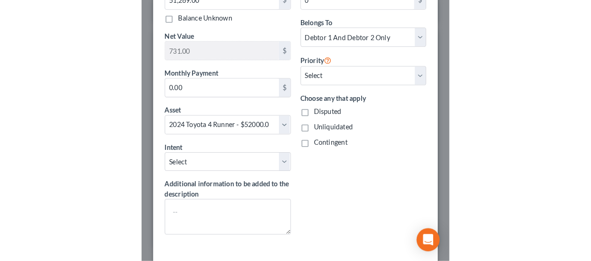
scroll to position [545, 0]
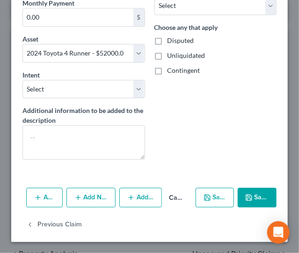
click at [248, 198] on button "Save & Close" at bounding box center [256, 198] width 39 height 20
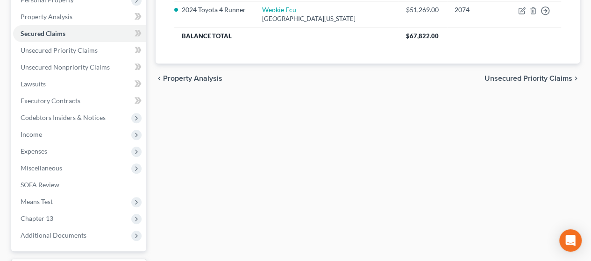
scroll to position [227, 0]
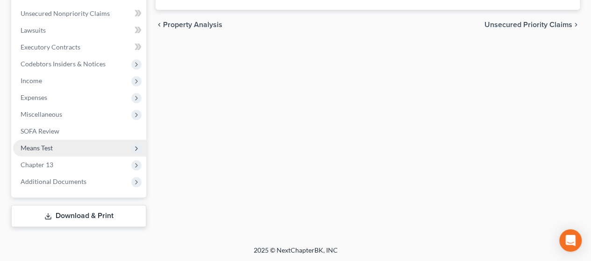
click at [91, 147] on span "Means Test" at bounding box center [79, 148] width 133 height 17
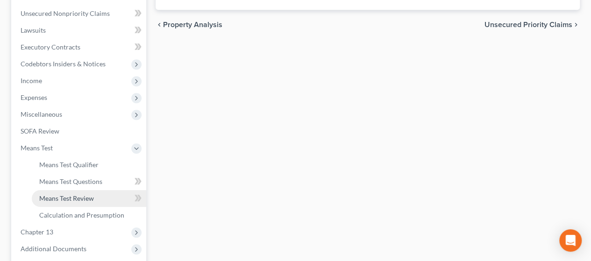
click at [79, 195] on span "Means Test Review" at bounding box center [66, 198] width 55 height 8
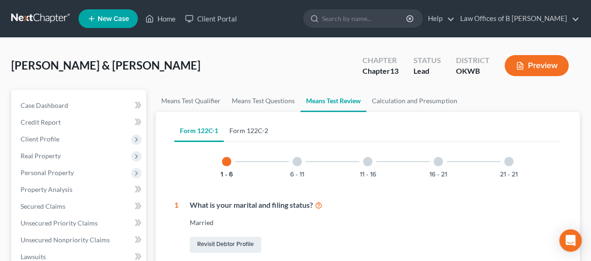
click at [257, 131] on link "Form 122C-2" at bounding box center [249, 131] width 50 height 22
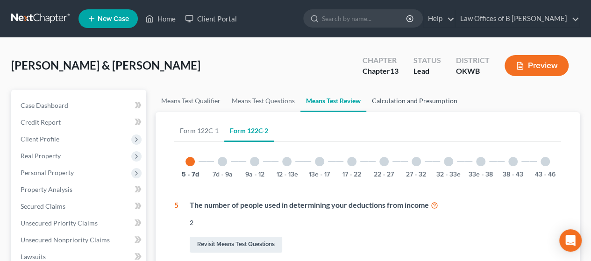
click at [391, 100] on link "Calculation and Presumption" at bounding box center [414, 101] width 96 height 22
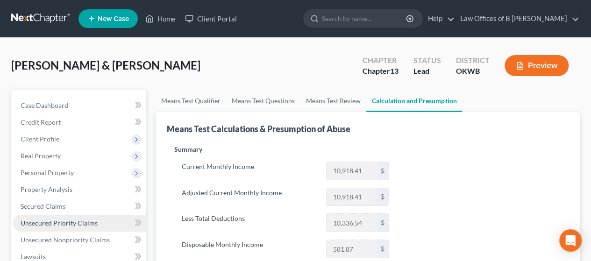
click at [37, 221] on span "Unsecured Priority Claims" at bounding box center [59, 223] width 77 height 8
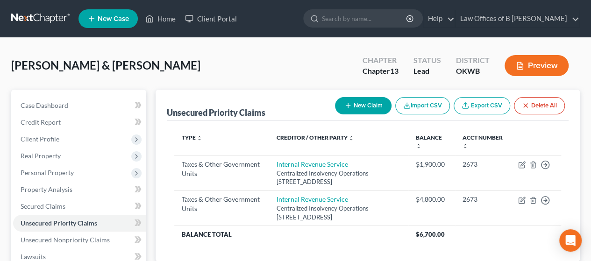
click at [523, 59] on button "Preview" at bounding box center [537, 65] width 64 height 21
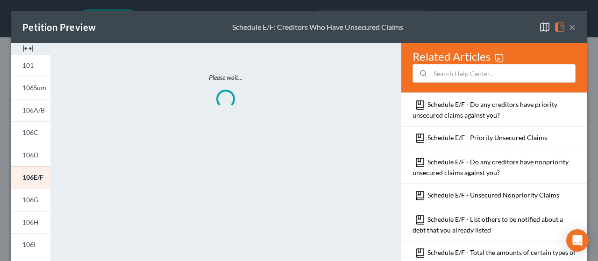
click at [539, 29] on img at bounding box center [544, 26] width 11 height 11
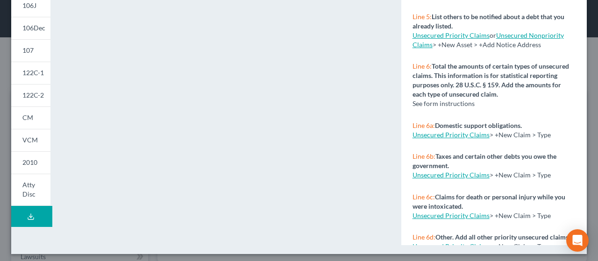
scroll to position [265, 0]
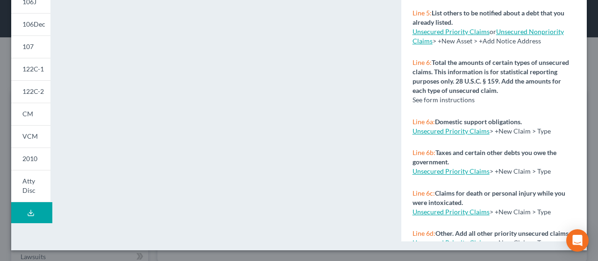
click at [34, 211] on icon at bounding box center [30, 212] width 7 height 7
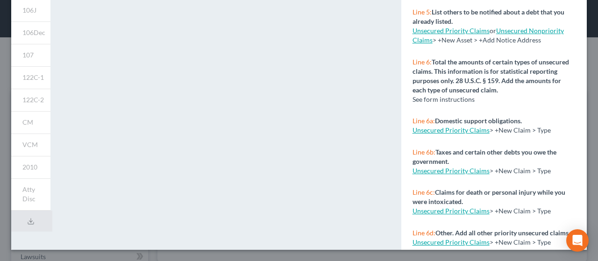
scroll to position [257, 0]
click at [51, 173] on div "101 106Sum 106A/B 106C 106D 106E/F 106G 106H 106I 106J 106Dec 107 122C-1 122C-2…" at bounding box center [31, 18] width 49 height 464
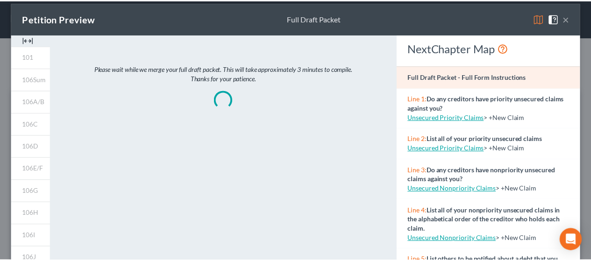
scroll to position [0, 0]
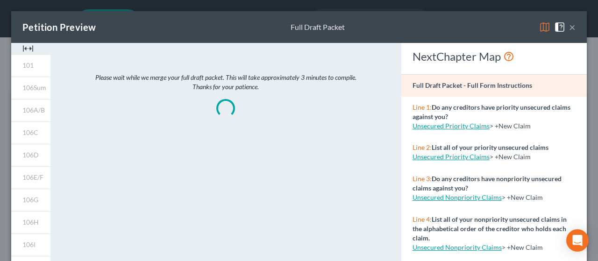
click at [539, 25] on img at bounding box center [544, 26] width 11 height 11
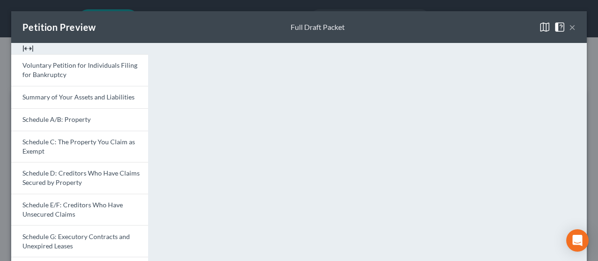
click at [569, 29] on button "×" at bounding box center [572, 26] width 7 height 11
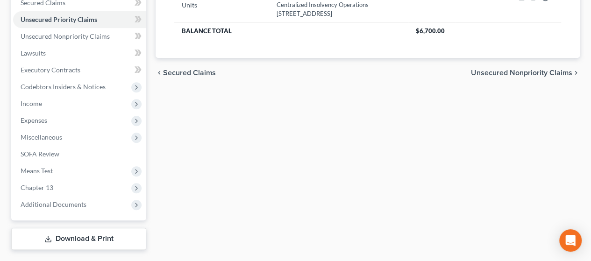
scroll to position [227, 0]
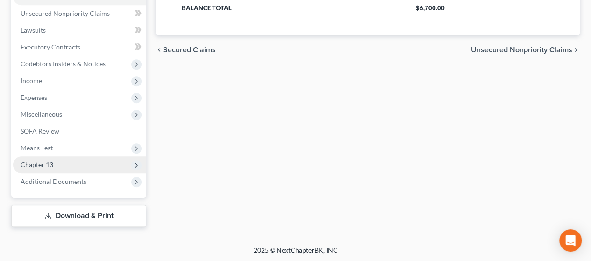
click at [97, 168] on span "Chapter 13" at bounding box center [79, 165] width 133 height 17
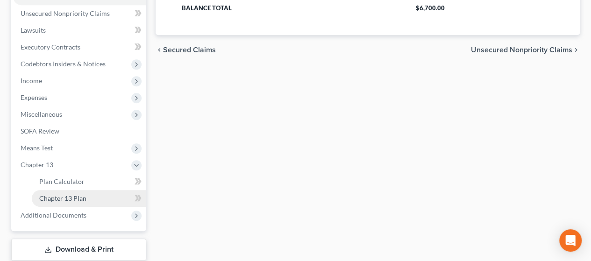
click at [87, 201] on link "Chapter 13 Plan" at bounding box center [89, 198] width 115 height 17
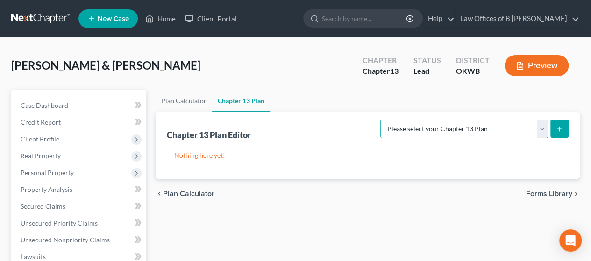
click at [542, 131] on select "Please select your Chapter 13 Plan National Form Plan - Official Form 113 Weste…" at bounding box center [464, 129] width 168 height 19
select select "2"
click at [382, 120] on select "Please select your Chapter 13 Plan National Form Plan - Official Form 113 Weste…" at bounding box center [464, 129] width 168 height 19
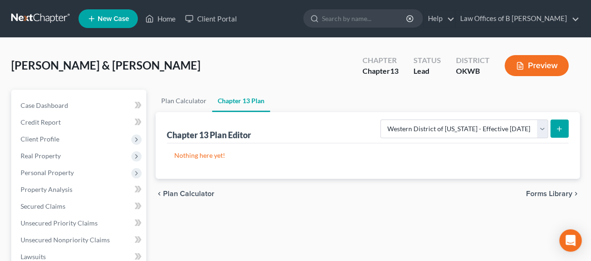
click at [556, 130] on icon "submit" at bounding box center [559, 128] width 7 height 7
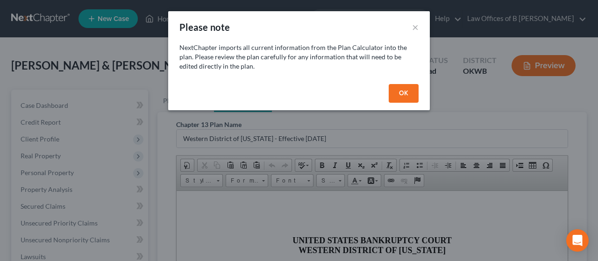
click at [399, 89] on button "OK" at bounding box center [404, 93] width 30 height 19
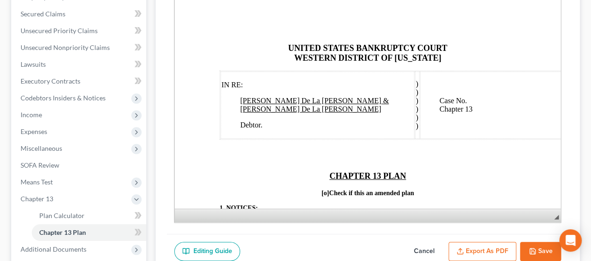
scroll to position [211, 0]
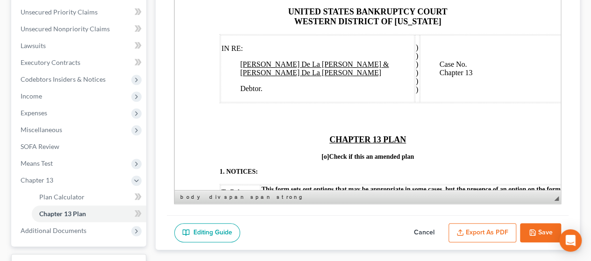
scroll to position [55, 0]
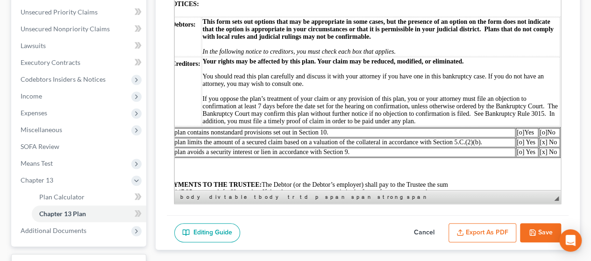
scroll to position [186, 66]
click at [540, 136] on span "[o]" at bounding box center [543, 132] width 7 height 7
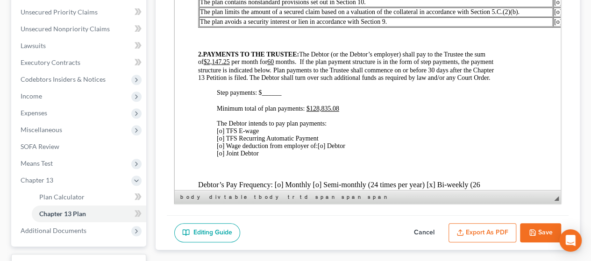
scroll to position [316, 21]
drag, startPoint x: 229, startPoint y: 71, endPoint x: 242, endPoint y: 71, distance: 13.6
click at [230, 65] on u "$2,147.25" at bounding box center [217, 61] width 26 height 7
drag, startPoint x: 316, startPoint y: 125, endPoint x: 337, endPoint y: 125, distance: 21.5
click at [337, 112] on u "$128,835.08" at bounding box center [323, 108] width 33 height 7
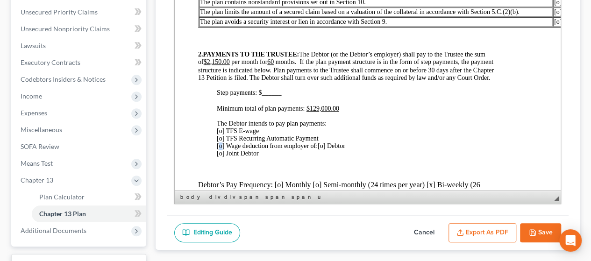
click at [222, 150] on span "[o] TFS E-wage [o] TFS Recurring Automatic Payment [o] Wage deduction from empl…" at bounding box center [268, 139] width 102 height 22
click at [325, 157] on span "[o] Debtor [o] Joint Debtor" at bounding box center [281, 150] width 129 height 14
click at [326, 157] on span "[x] Debtor [o] Joint Debtor" at bounding box center [281, 150] width 129 height 14
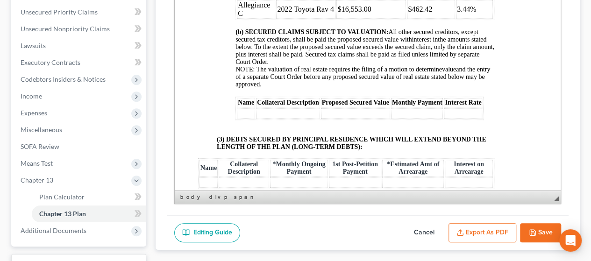
scroll to position [1469, 21]
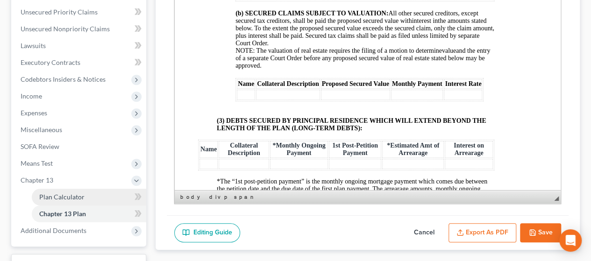
click at [96, 198] on link "Plan Calculator" at bounding box center [89, 197] width 115 height 17
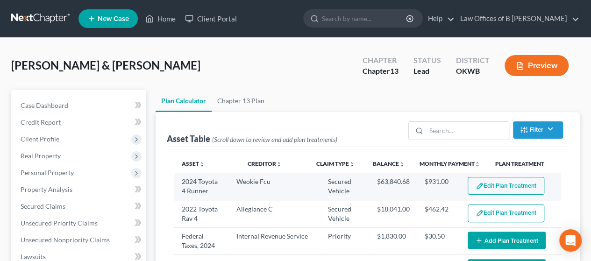
select select "59"
click at [515, 186] on button "Edit Plan Treatment" at bounding box center [506, 186] width 77 height 18
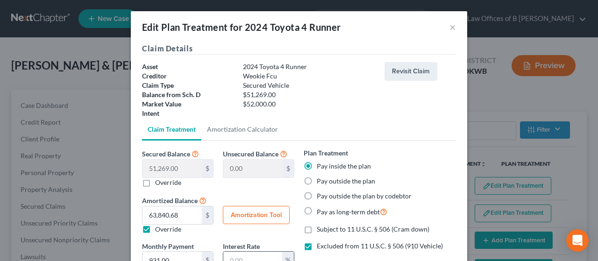
click at [265, 258] on input "text" at bounding box center [252, 261] width 59 height 18
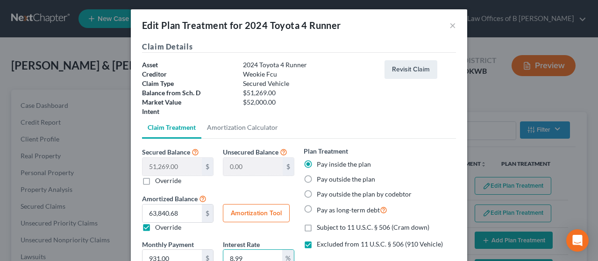
type input "8.99"
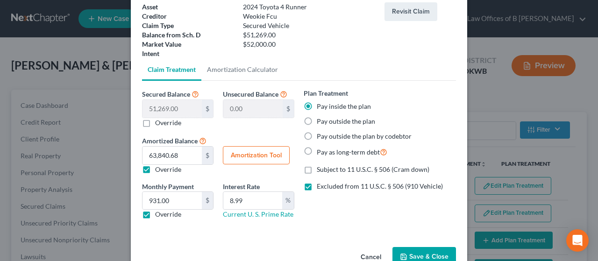
scroll to position [72, 0]
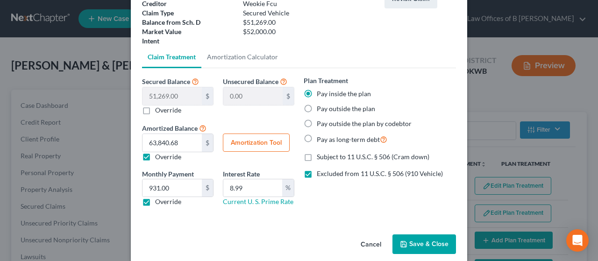
click at [251, 147] on button "Amortization Tool" at bounding box center [256, 143] width 67 height 19
type input "51,269.00"
type input "8.99"
type input "60"
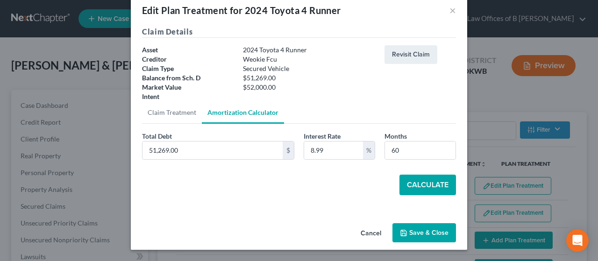
scroll to position [16, 0]
click at [435, 185] on button "Calculate" at bounding box center [428, 185] width 57 height 21
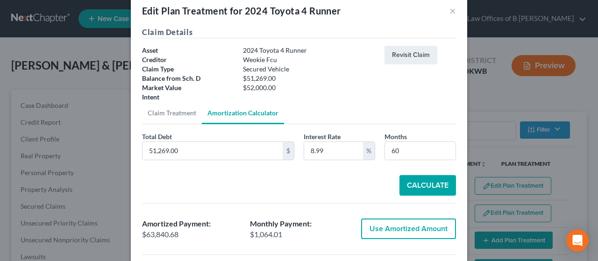
click at [414, 235] on button "Use Amortized Amount" at bounding box center [408, 229] width 95 height 21
type input "63,840.67"
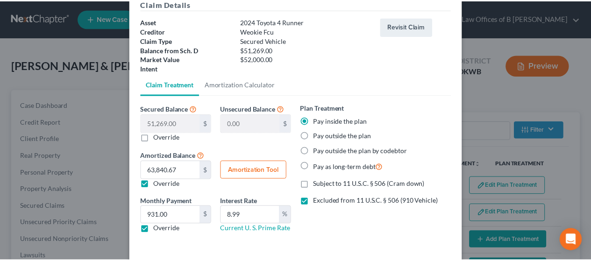
scroll to position [83, 0]
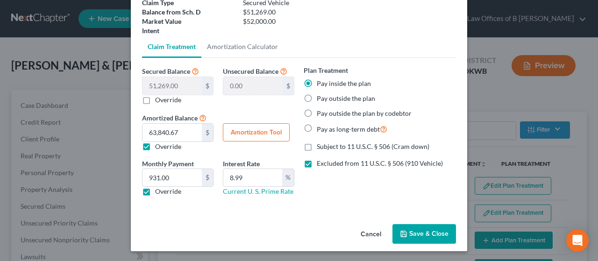
click at [420, 236] on button "Save & Close" at bounding box center [425, 234] width 64 height 20
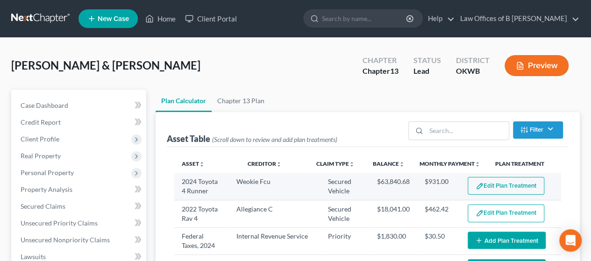
select select "59"
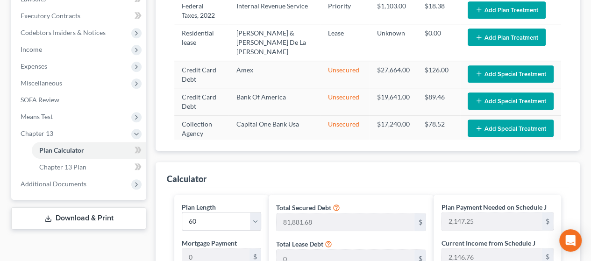
scroll to position [253, 0]
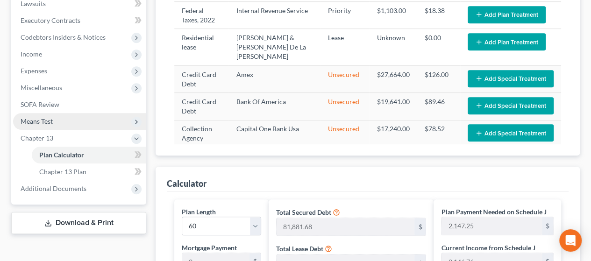
click at [74, 121] on span "Means Test" at bounding box center [79, 121] width 133 height 17
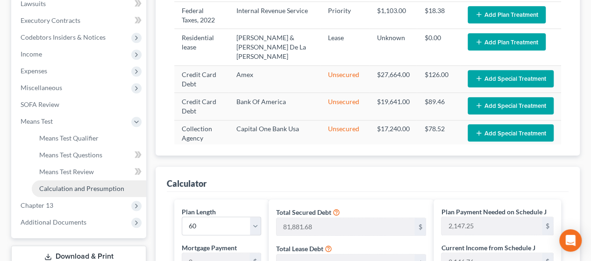
click at [78, 187] on span "Calculation and Presumption" at bounding box center [81, 189] width 85 height 8
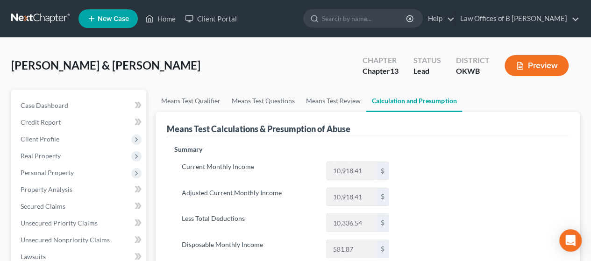
scroll to position [229, 0]
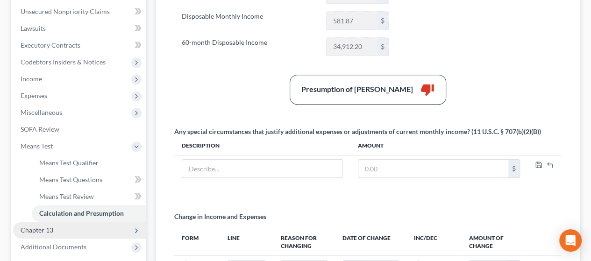
click at [97, 234] on span "Chapter 13" at bounding box center [79, 230] width 133 height 17
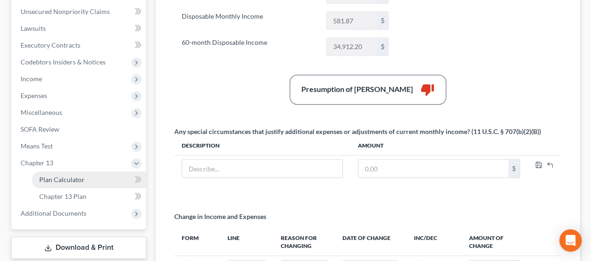
click at [91, 181] on link "Plan Calculator" at bounding box center [89, 180] width 115 height 17
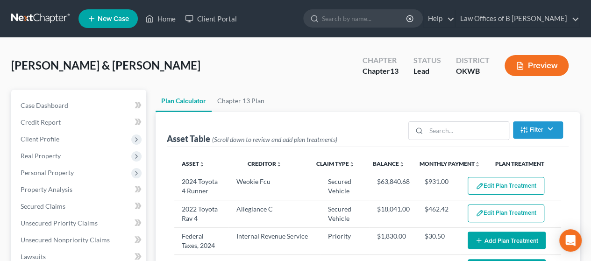
select select "59"
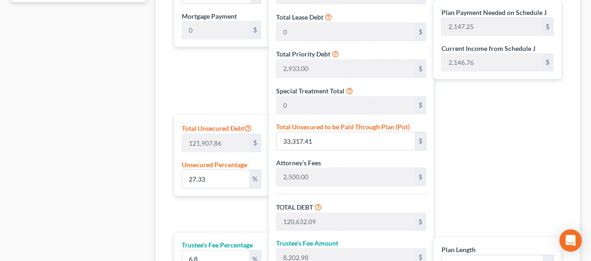
scroll to position [488, 0]
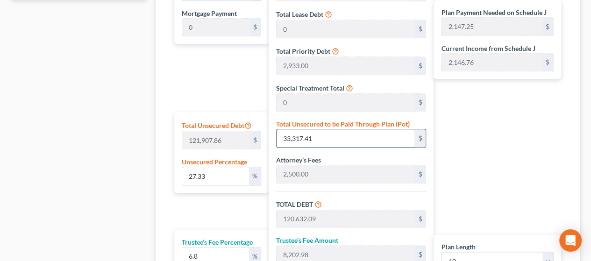
click at [323, 137] on input "33,317.41" at bounding box center [346, 138] width 138 height 18
type input "0.002460874959169983"
type input "3"
type input "87,317.68"
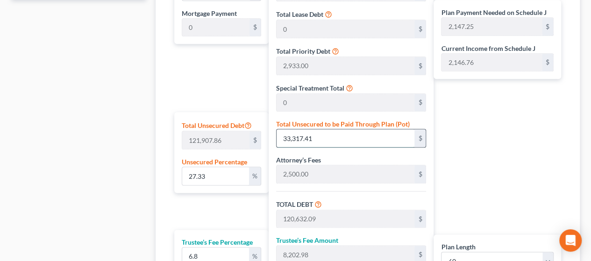
type input "5,937.60"
type input "93,255.28"
type input "1,554.25"
type input "0.027889916203926474"
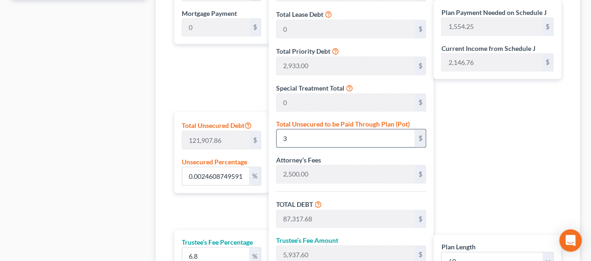
type input "34"
type input "87,348.68"
type input "5,939.71"
type input "93,288.39"
type input "1,554.80"
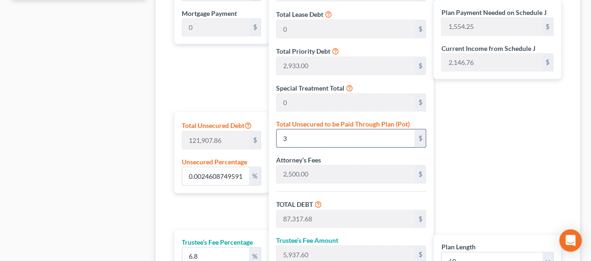
type input "1,554.80"
click at [334, 134] on input "34" at bounding box center [346, 138] width 138 height 18
type input "0.002460874959169983"
type input "3"
type input "87,317.68"
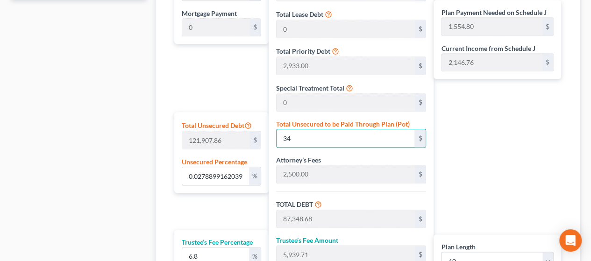
type input "5,937.60"
type input "93,255.28"
type input "1,554.25"
type input "0.028710207856983132"
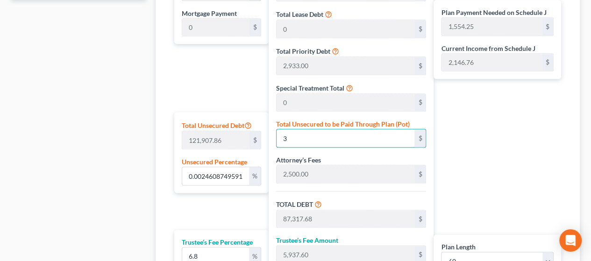
type input "35"
type input "87,349.68"
type input "5,939.77"
type input "93,289.45"
type input "1,554.82"
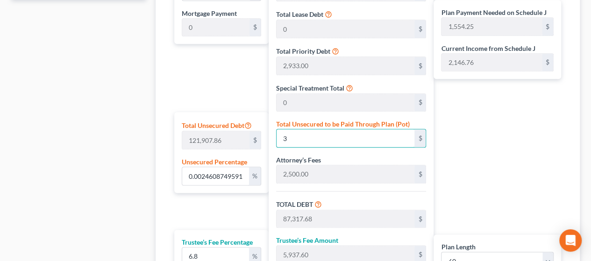
type input "1,554.82"
type input "0.28710207856983133"
type input "350"
type input "87,664.68"
type input "5,961.19"
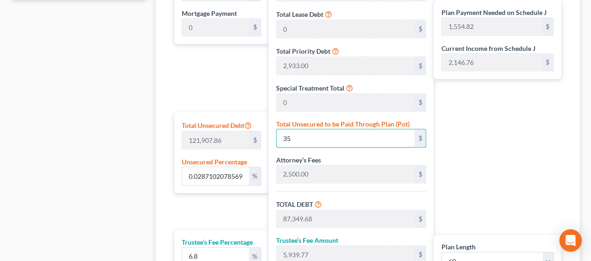
type input "93,625.87"
type input "1,560.43"
type input "2.8710207856983136"
type input "3500"
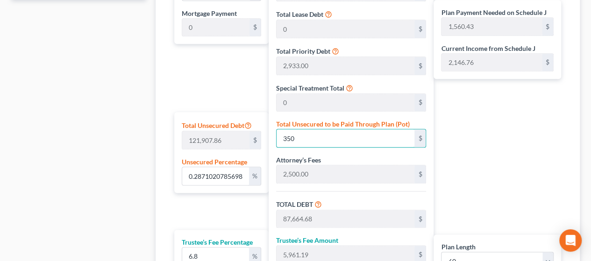
type input "90,814.68"
type input "6,175.39"
type input "96,990.07"
type input "1,616.50"
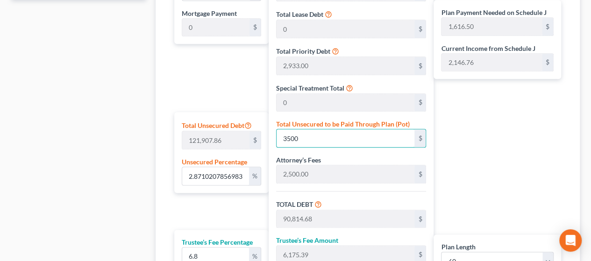
type input "3,500"
type input "28.710207856983132"
type input "3,5000"
type input "122,314.68"
type input "8,317.39"
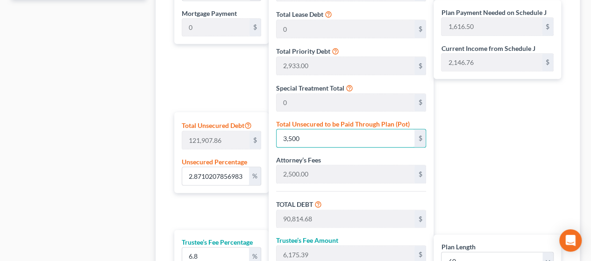
type input "130,632.07"
type input "2,177.20"
type input "35,000"
click at [479, 163] on div "Plan Payment Needed on Schedule J 2,177.20 $ Current Income from Schedule J 2,1…" at bounding box center [500, 155] width 132 height 380
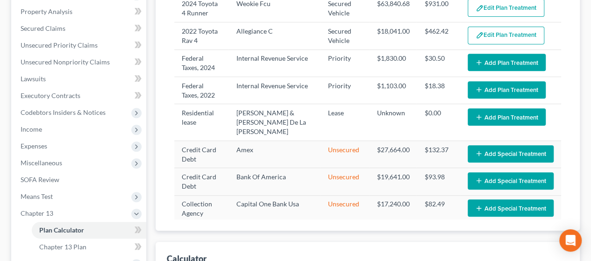
scroll to position [172, 0]
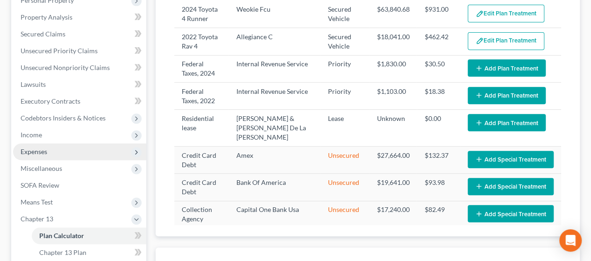
click at [39, 148] on span "Expenses" at bounding box center [34, 152] width 27 height 8
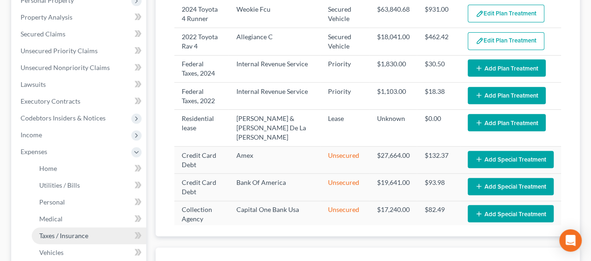
click at [48, 234] on span "Taxes / Insurance" at bounding box center [63, 236] width 49 height 8
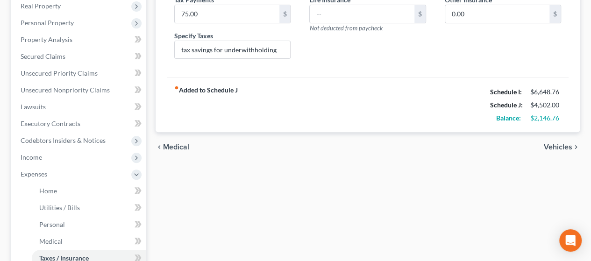
scroll to position [148, 0]
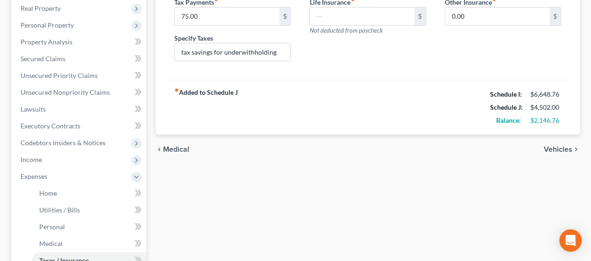
click at [555, 146] on span "Vehicles" at bounding box center [558, 149] width 29 height 7
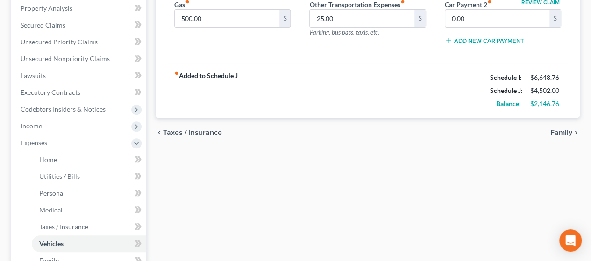
scroll to position [176, 0]
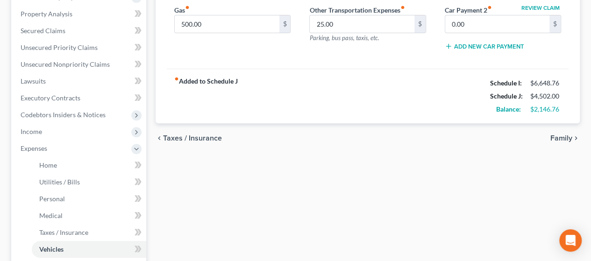
click at [557, 138] on span "Family" at bounding box center [562, 138] width 22 height 7
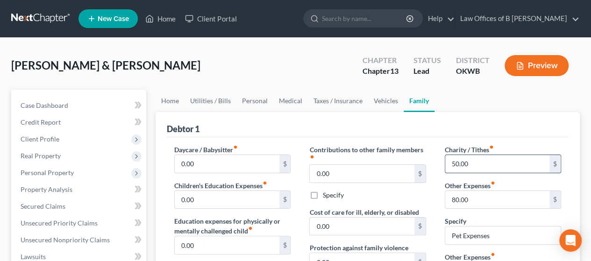
click at [454, 161] on input "50.00" at bounding box center [497, 164] width 104 height 18
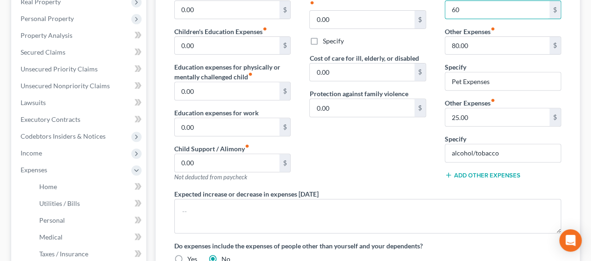
scroll to position [157, 0]
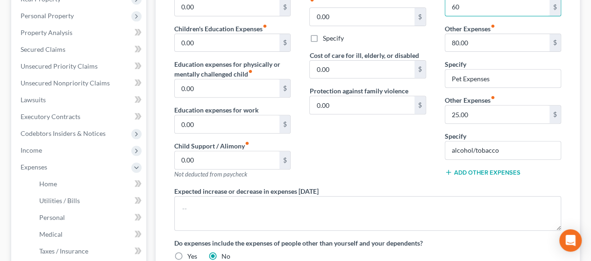
type input "60"
click at [410, 180] on div "Contributions to other family members fiber_manual_record 0.00 $ Specify Cost o…" at bounding box center [367, 87] width 135 height 199
click at [454, 113] on input "25.00" at bounding box center [497, 115] width 104 height 18
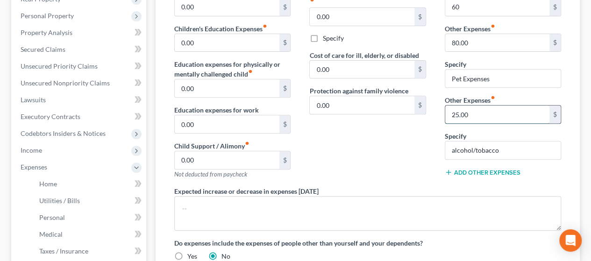
click at [454, 113] on input "25.00" at bounding box center [497, 115] width 104 height 18
click at [458, 113] on input "25.00" at bounding box center [497, 115] width 104 height 18
type input "20.00"
click at [386, 161] on div "Contributions to other family members fiber_manual_record 0.00 $ Specify Cost o…" at bounding box center [367, 87] width 135 height 199
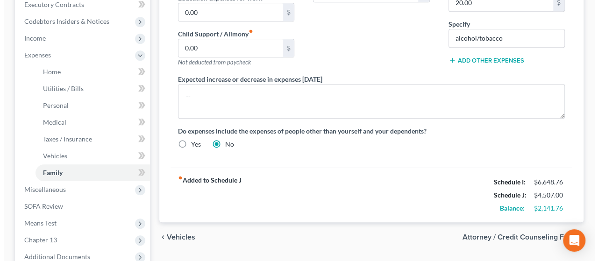
scroll to position [272, 0]
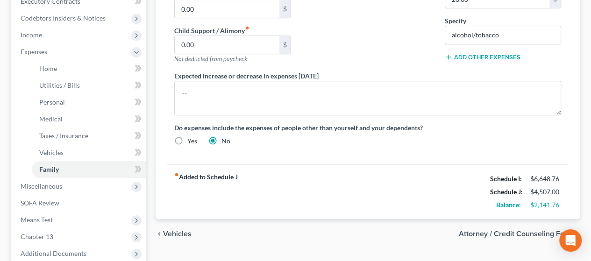
click at [410, 156] on div "Daycare / Babysitter fiber_manual_record 0.00 $ Children's Education Expenses f…" at bounding box center [368, 15] width 402 height 300
click at [403, 174] on div "fiber_manual_record Added to Schedule J Schedule I: $6,648.76 Schedule J: $4,50…" at bounding box center [368, 192] width 402 height 55
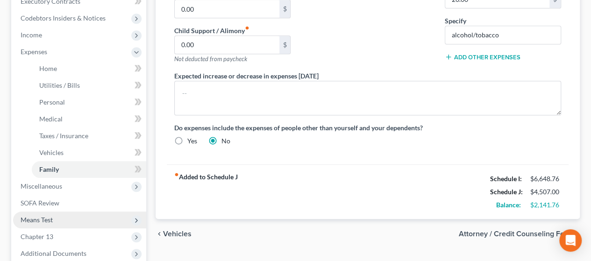
click at [77, 221] on span "Means Test" at bounding box center [79, 220] width 133 height 17
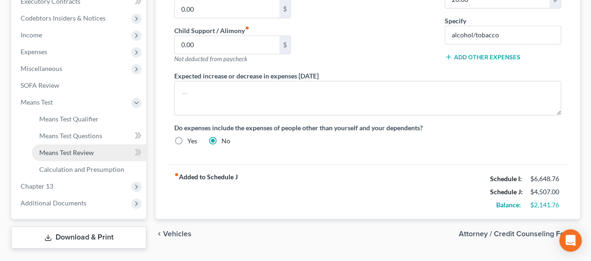
click at [77, 156] on link "Means Test Review" at bounding box center [89, 152] width 115 height 17
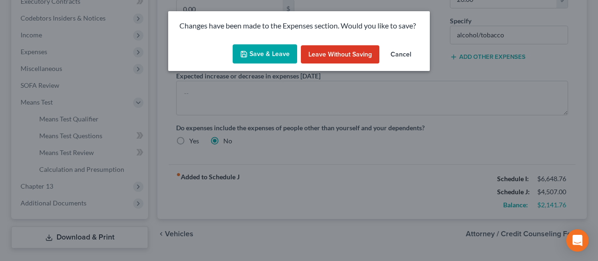
click at [263, 51] on button "Save & Leave" at bounding box center [265, 54] width 64 height 20
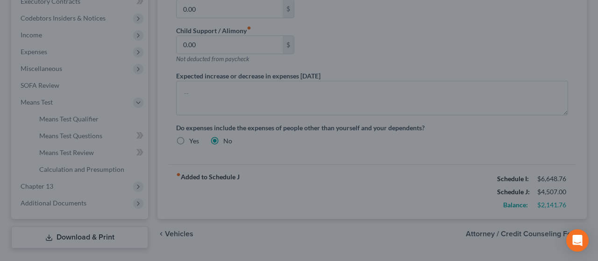
type input "60.00"
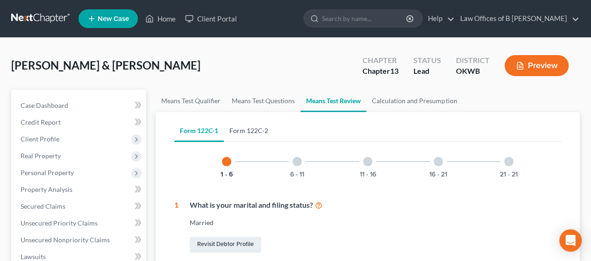
click at [251, 132] on link "Form 122C-2" at bounding box center [249, 131] width 50 height 22
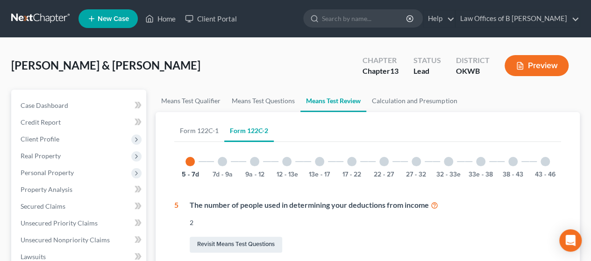
click at [480, 161] on div at bounding box center [480, 161] width 9 height 9
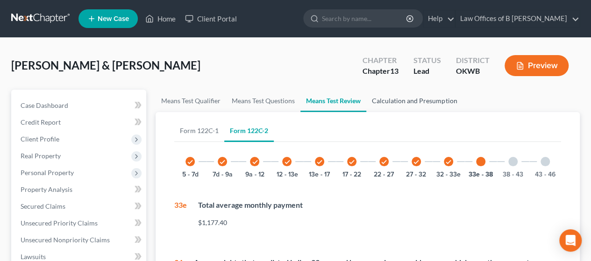
click at [402, 102] on link "Calculation and Presumption" at bounding box center [414, 101] width 96 height 22
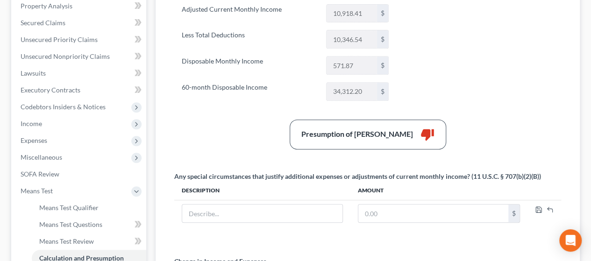
scroll to position [193, 0]
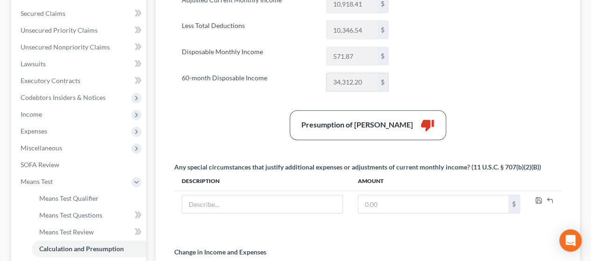
drag, startPoint x: 368, startPoint y: 80, endPoint x: 329, endPoint y: 80, distance: 39.3
click at [329, 80] on input "34,312.20" at bounding box center [352, 82] width 50 height 18
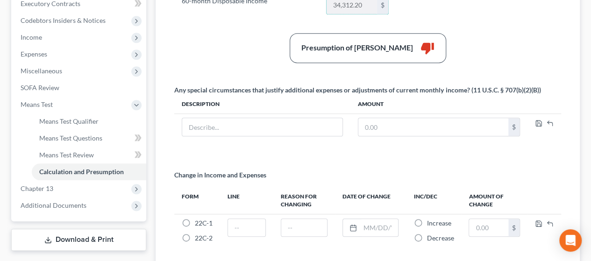
scroll to position [324, 0]
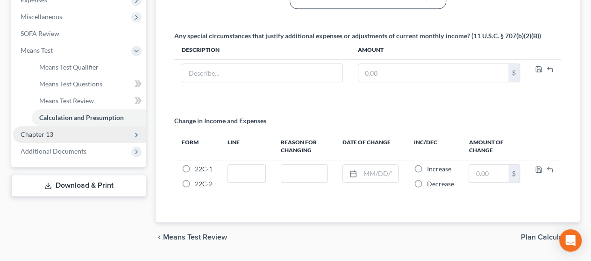
click at [118, 136] on span "Chapter 13" at bounding box center [79, 134] width 133 height 17
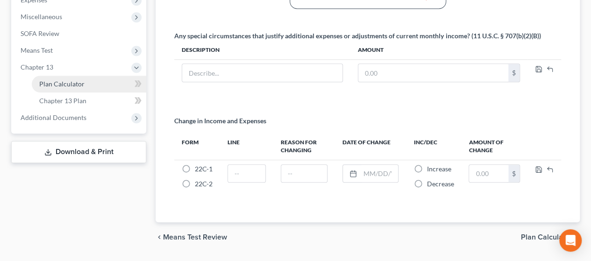
click at [107, 91] on link "Plan Calculator" at bounding box center [89, 84] width 115 height 17
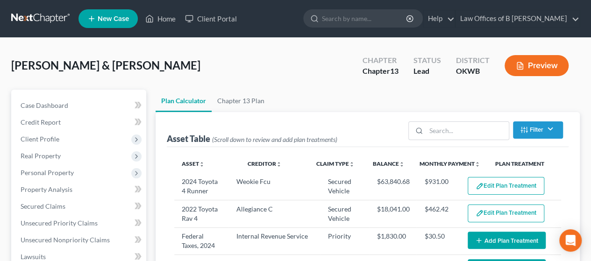
select select "59"
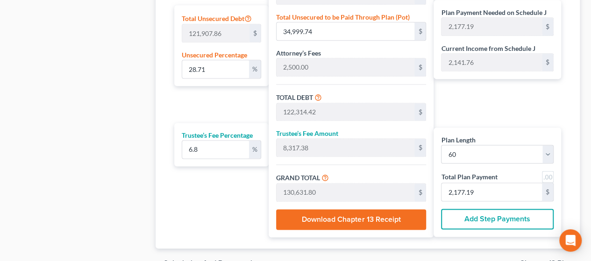
scroll to position [616, 0]
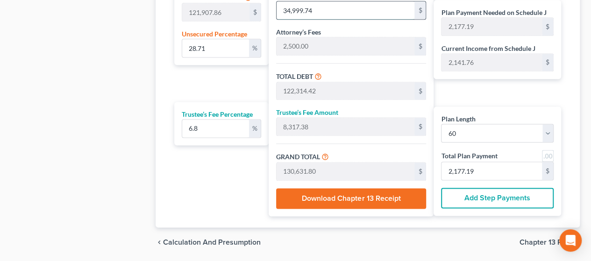
click at [334, 10] on input "34,999.74" at bounding box center [346, 10] width 138 height 18
type input "0.002460874959169983"
type input "3"
type input "87,317.68"
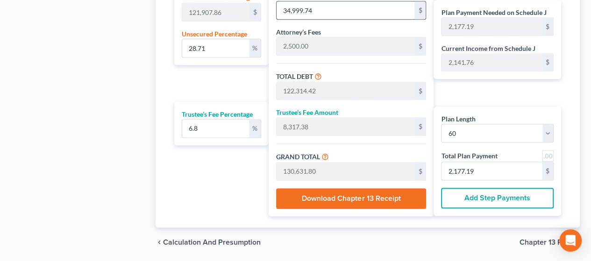
type input "5,937.60"
type input "93,255.28"
type input "1,554.25"
type input "0.027889916203926474"
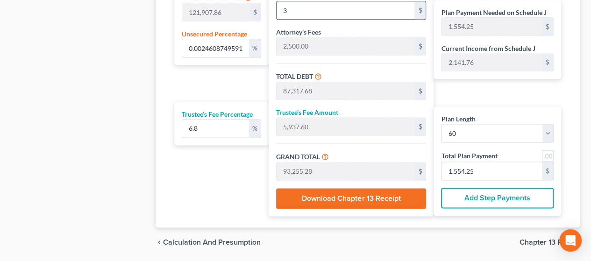
type input "34"
type input "87,348.68"
type input "5,939.71"
type input "93,288.39"
type input "1,554.80"
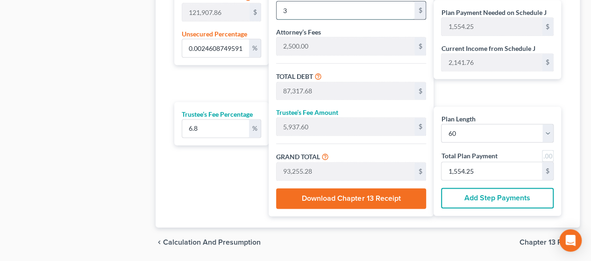
type input "1,554.80"
type input "0.2813600369984347"
type input "343"
type input "87,657.68"
type input "5,960.72"
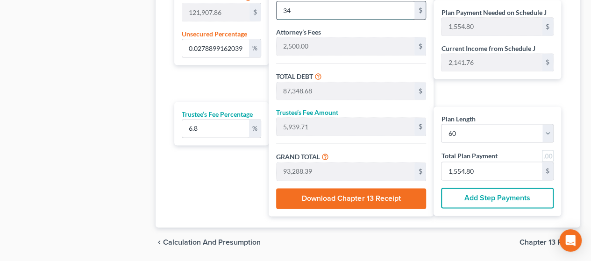
type input "93,618.40"
type input "1,560.30"
type input "2.814420661637404"
type input "3431"
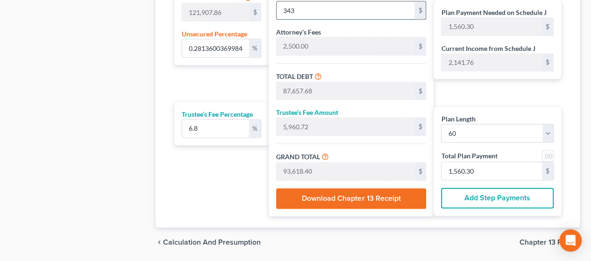
type input "90,745.68"
type input "6,170.70"
type input "96,916.38"
type input "1,615.27"
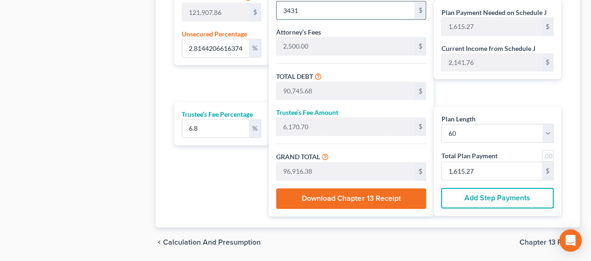
type input "3,431"
type input "28.14584719968015"
type input "3,4312"
type input "121,626.68"
type input "8,270.61"
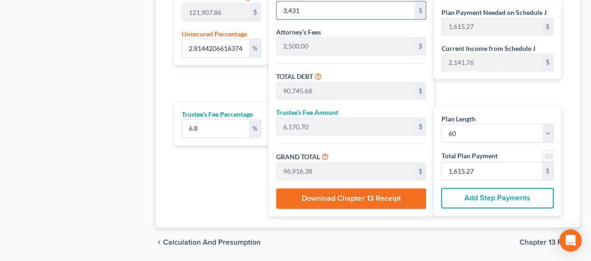
type input "129,897.29"
type input "2,164.95"
type input "34,312"
drag, startPoint x: 334, startPoint y: 10, endPoint x: 271, endPoint y: 11, distance: 62.6
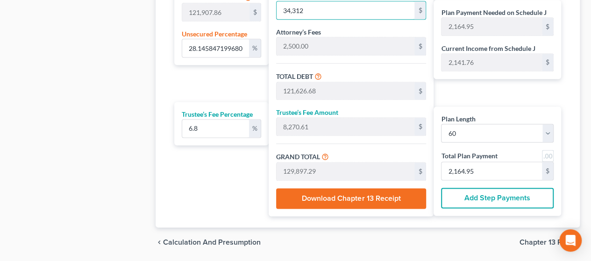
click at [271, 11] on div "Total Secured Debt 81,881.68 $ Total Lease Debt 0 $ Total Priority Debt 2,933.0…" at bounding box center [351, 27] width 165 height 380
paste input ".20"
type input "28.146011258010763"
type input "34,312.20"
type input "121,626.87"
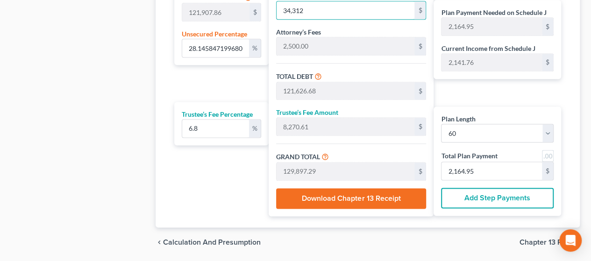
type input "8,270.62"
type input "129,897.50"
type input "34,312.20"
click at [233, 162] on div "Plan Length 1 2 3 4 5 6 7 8 9 10 11 12 13 14 15 16 17 18 19 20 21 22 23 24 25 2…" at bounding box center [219, 27] width 99 height 380
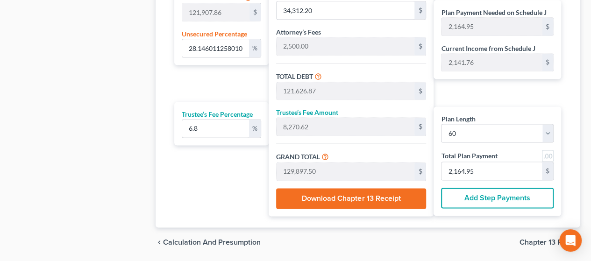
click at [233, 162] on div "Plan Length 1 2 3 4 5 6 7 8 9 10 11 12 13 14 15 16 17 18 19 20 21 22 23 24 25 2…" at bounding box center [219, 27] width 99 height 380
click at [466, 170] on input "2,164.95" at bounding box center [492, 171] width 100 height 18
type input "28.12"
type input "34,274.92"
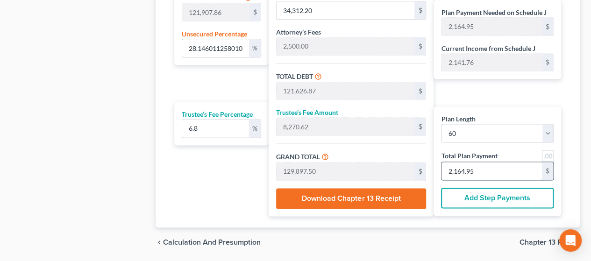
type input "121,589.60"
type input "8,268.09"
type input "129,857.70"
type input "2,164.29"
type input "34,274.70"
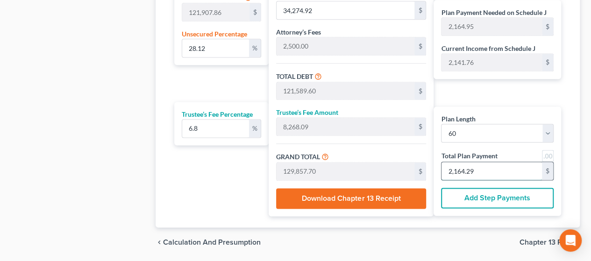
type input "121,589.38"
type input "8,268.07"
type input "129,857.45"
type input "2,164.29"
type input "34,274.98"
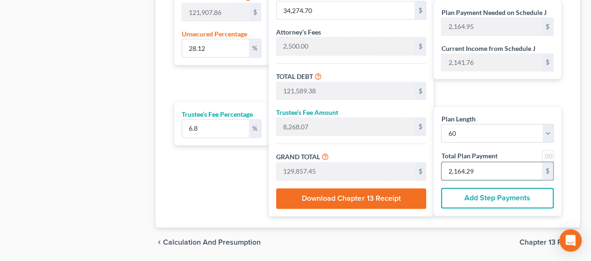
type input "121,589.66"
type input "8,268.09"
type input "129,857.76"
drag, startPoint x: 482, startPoint y: 170, endPoint x: 417, endPoint y: 177, distance: 65.3
click at [417, 177] on div "Plan Length 1 2 3 4 5 6 7 8 9 10 11 12 13 14 15 16 17 18 19 20 21 22 23 24 25 2…" at bounding box center [368, 27] width 396 height 380
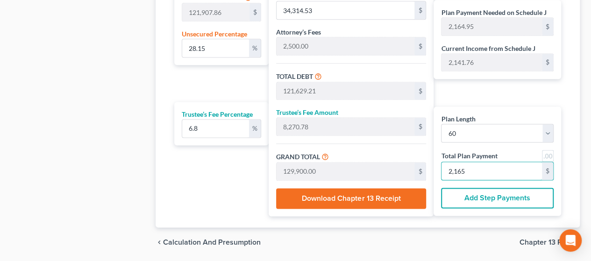
scroll to position [645, 0]
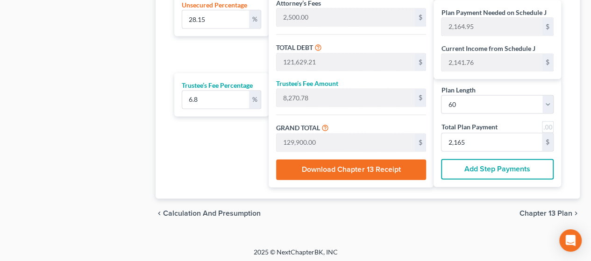
click at [551, 211] on span "Chapter 13 Plan" at bounding box center [546, 213] width 53 height 7
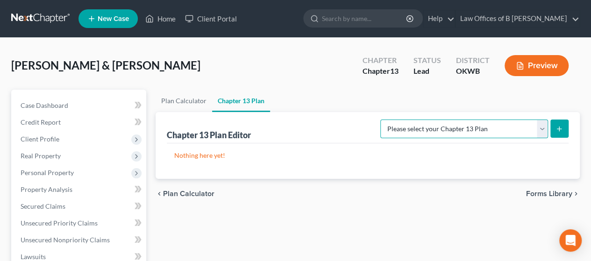
click at [543, 127] on select "Please select your Chapter 13 Plan National Form Plan - Official Form 113 Weste…" at bounding box center [464, 129] width 168 height 19
click at [382, 120] on select "Please select your Chapter 13 Plan National Form Plan - Official Form 113 Weste…" at bounding box center [464, 129] width 168 height 19
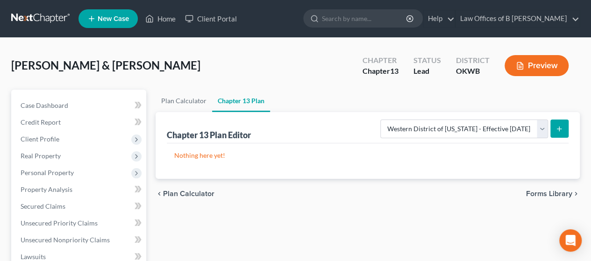
click at [560, 130] on icon "submit" at bounding box center [559, 128] width 7 height 7
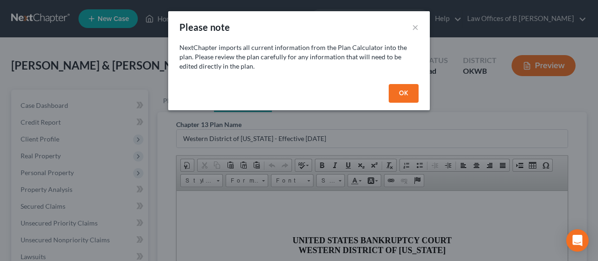
click at [401, 89] on button "OK" at bounding box center [404, 93] width 30 height 19
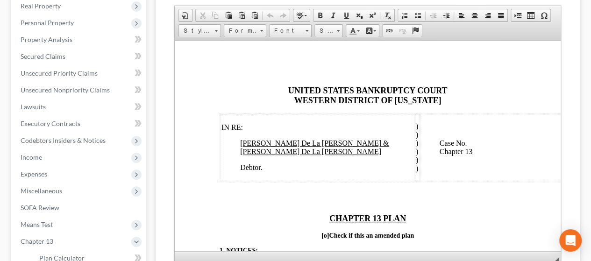
scroll to position [155, 0]
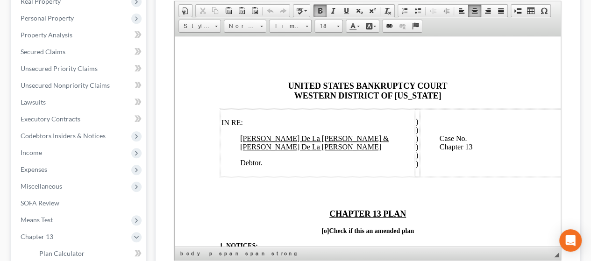
click at [476, 185] on p at bounding box center [368, 193] width 296 height 17
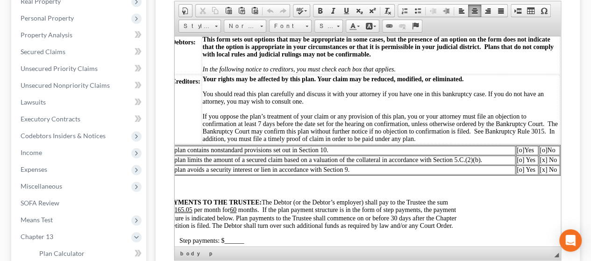
scroll to position [224, 66]
click at [540, 153] on span "[o]" at bounding box center [543, 149] width 7 height 7
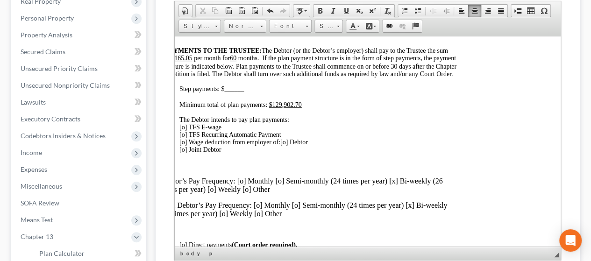
scroll to position [387, 66]
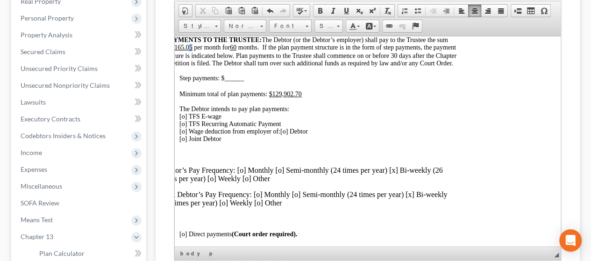
drag, startPoint x: 194, startPoint y: 54, endPoint x: 199, endPoint y: 55, distance: 4.8
click at [199, 55] on span "2. PAYMENTS TO THE TRUSTEE: The Debtor (or the Debtor’s employer) shall pay to …" at bounding box center [308, 47] width 295 height 23
drag, startPoint x: 283, startPoint y: 112, endPoint x: 294, endPoint y: 112, distance: 10.3
click at [294, 97] on u "$129,902.70" at bounding box center [285, 93] width 33 height 7
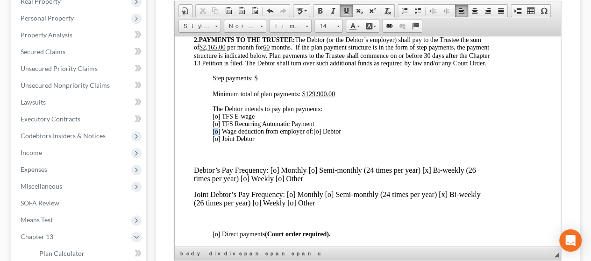
scroll to position [387, 0]
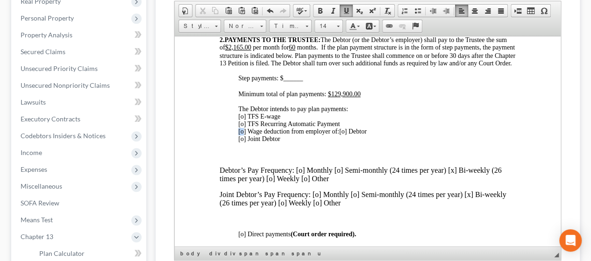
click at [240, 135] on span "[o] TFS E-wage [o] TFS Recurring Automatic Payment [o] Wage deduction from empl…" at bounding box center [289, 124] width 102 height 22
click at [242, 135] on span "[o] TFS E-wage [o] TFS Recurring Automatic Payment [o] Wage deduction from empl…" at bounding box center [289, 124] width 102 height 22
click at [344, 142] on span "[o] Debtor [o] Joint Debtor" at bounding box center [302, 135] width 129 height 14
click at [346, 142] on span "[x] Debtor [o] Joint Debtor" at bounding box center [302, 135] width 129 height 14
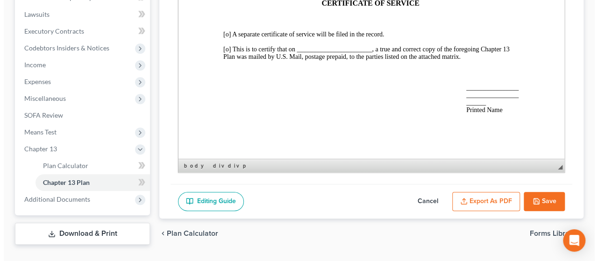
scroll to position [252, 0]
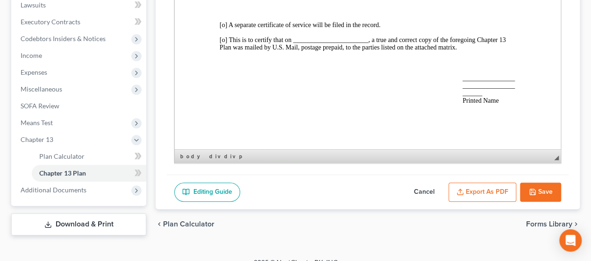
click at [480, 186] on button "Export as PDF" at bounding box center [483, 193] width 68 height 20
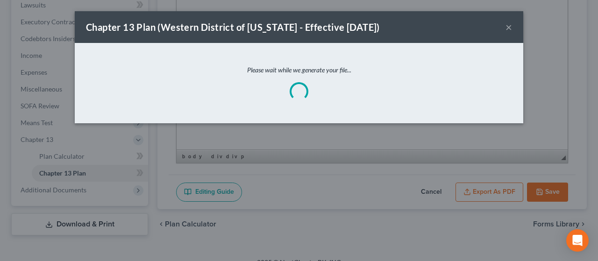
scroll to position [2553, 0]
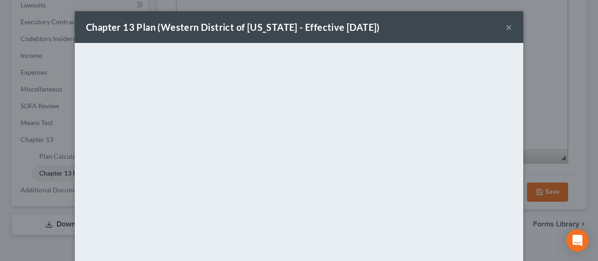
click at [507, 26] on button "×" at bounding box center [509, 26] width 7 height 11
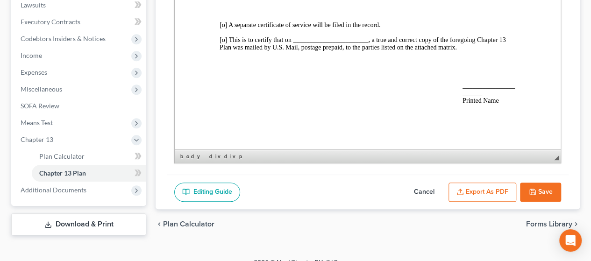
scroll to position [2585, 0]
click at [539, 193] on button "Save" at bounding box center [540, 193] width 41 height 20
